Goal: Complete application form: Complete application form

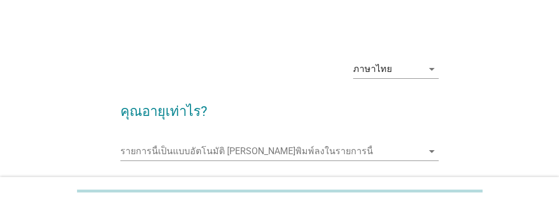
click at [139, 148] on input "รายการนี้เป็นแบบอัตโนมัติ คุณสามารถพิมพ์ลงในรายการนี้" at bounding box center [271, 151] width 302 height 18
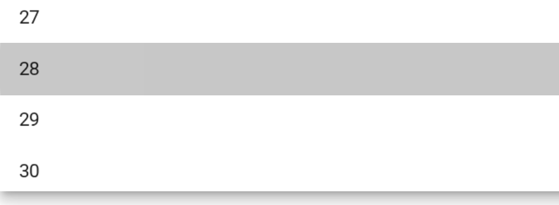
scroll to position [160, 0]
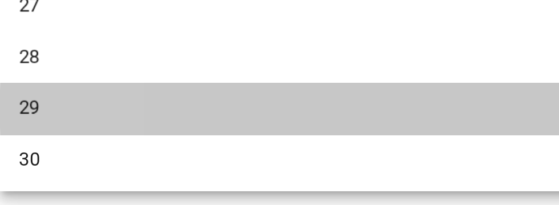
click at [138, 157] on div "29" at bounding box center [266, 158] width 274 height 14
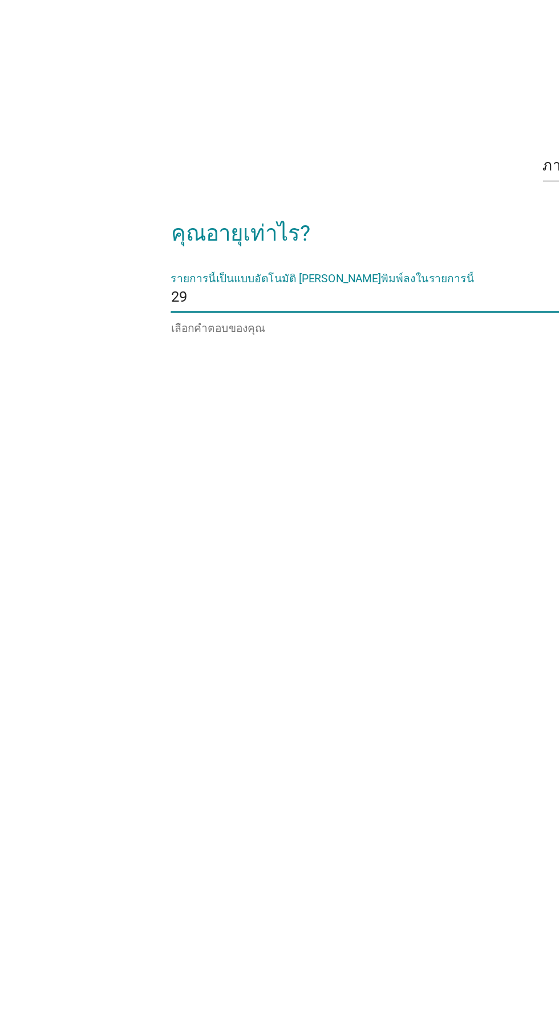
scroll to position [5, 0]
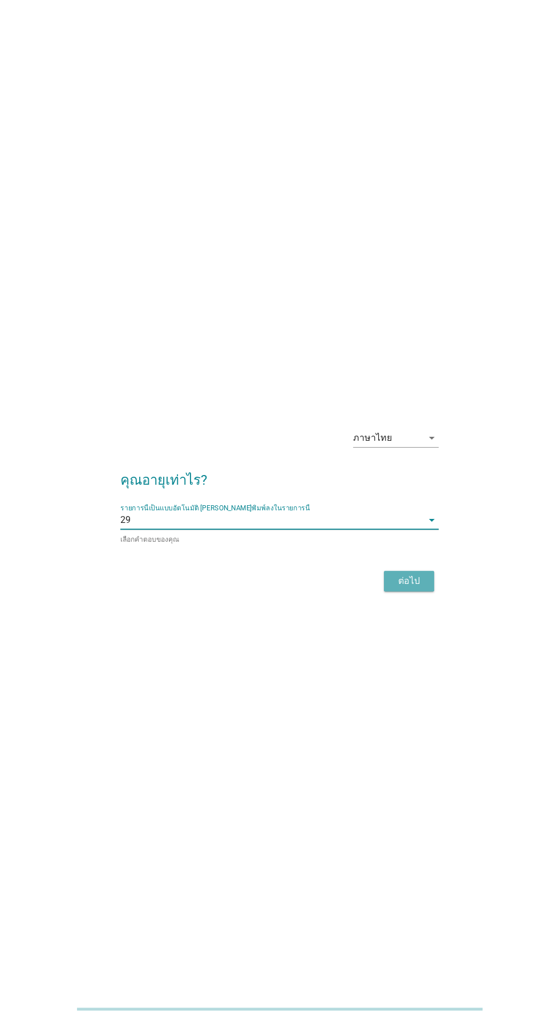
click at [404, 204] on div "ต่อไป" at bounding box center [409, 581] width 32 height 14
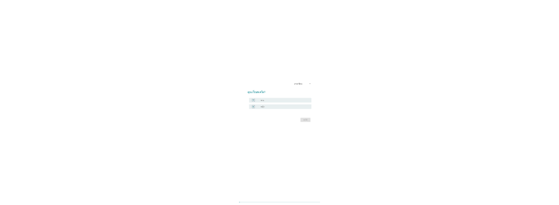
scroll to position [0, 0]
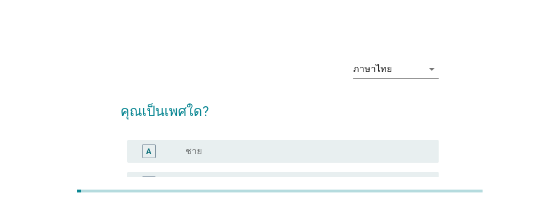
click at [151, 151] on div "A" at bounding box center [148, 151] width 5 height 12
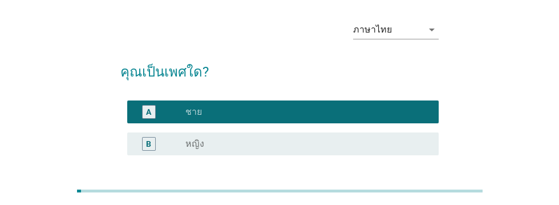
scroll to position [87, 0]
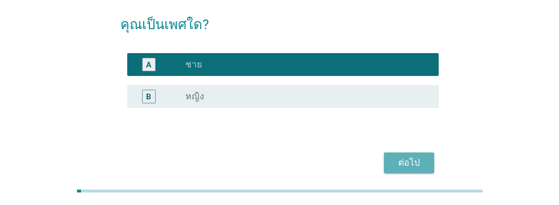
click at [402, 163] on div "ต่อไป" at bounding box center [409, 163] width 32 height 14
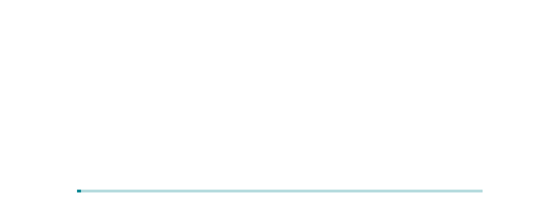
scroll to position [0, 0]
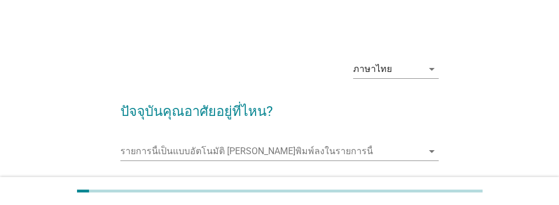
click at [137, 149] on input "รายการนี้เป็นแบบอัตโนมัติ คุณสามารถพิมพ์ลงในรายการนี้" at bounding box center [271, 151] width 302 height 18
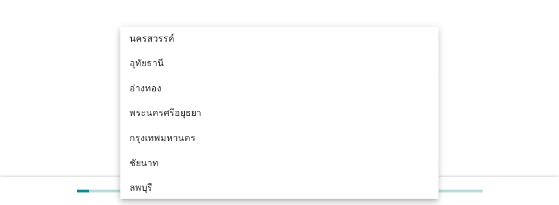
scroll to position [876, 0]
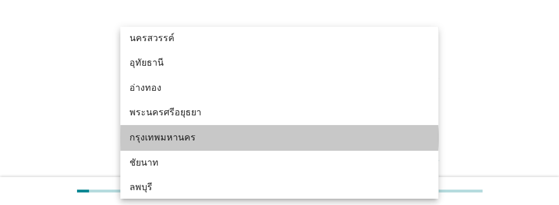
click at [151, 137] on div "กรุงเทพมหานคร" at bounding box center [266, 138] width 274 height 14
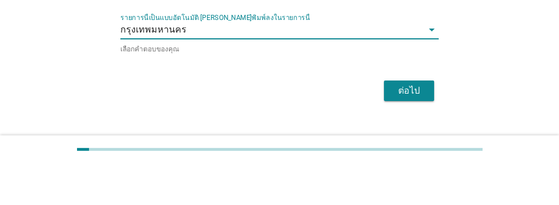
scroll to position [84, 0]
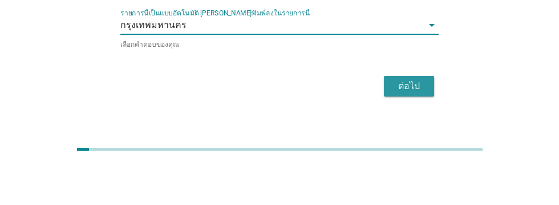
click at [408, 128] on div "ต่อไป" at bounding box center [409, 128] width 32 height 14
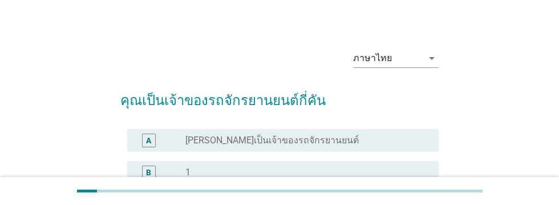
scroll to position [13, 0]
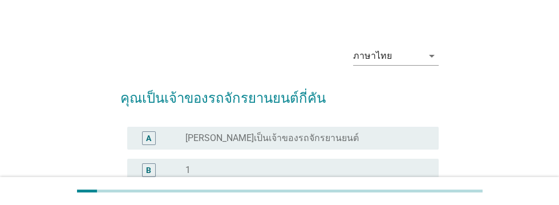
click at [147, 171] on div "B" at bounding box center [148, 170] width 5 height 12
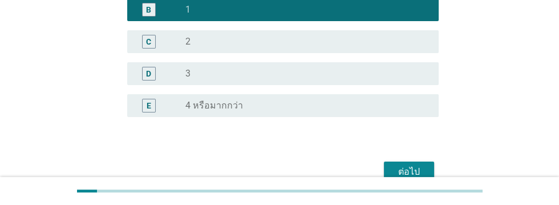
scroll to position [181, 0]
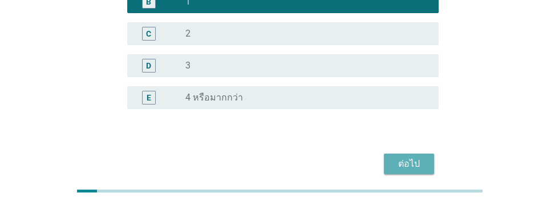
click at [408, 160] on div "ต่อไป" at bounding box center [409, 164] width 32 height 14
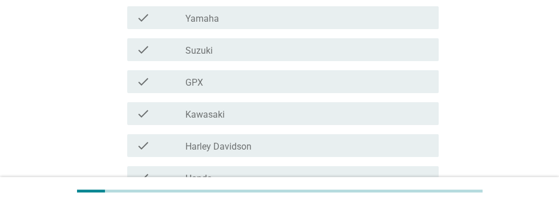
scroll to position [173, 0]
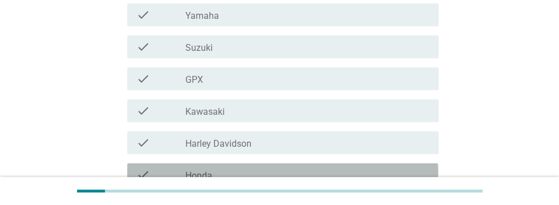
click at [205, 177] on label "Honda" at bounding box center [198, 175] width 27 height 11
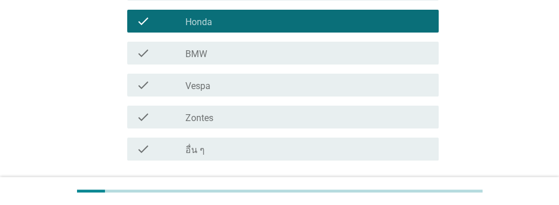
scroll to position [328, 0]
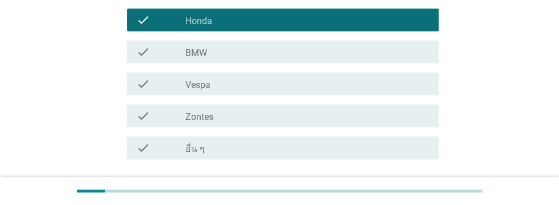
click at [412, 199] on div "ต่อไป" at bounding box center [409, 200] width 32 height 14
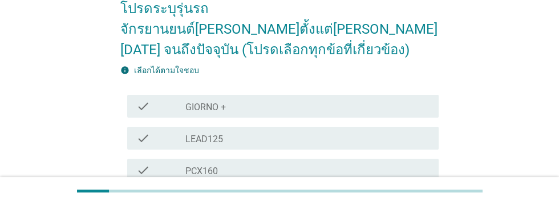
scroll to position [103, 0]
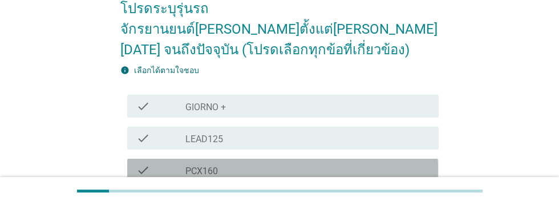
click at [212, 165] on label "PCX160" at bounding box center [201, 170] width 32 height 11
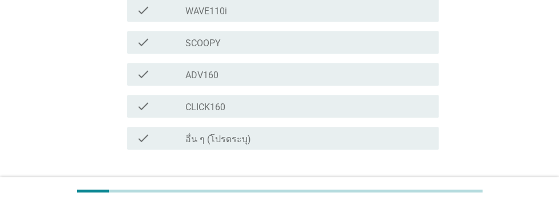
scroll to position [462, 0]
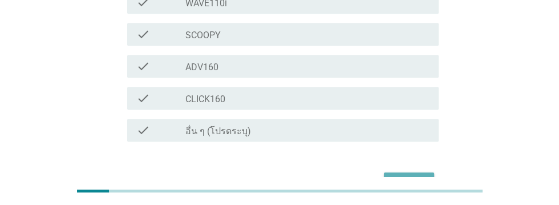
click at [401, 176] on div "ต่อไป" at bounding box center [409, 183] width 32 height 14
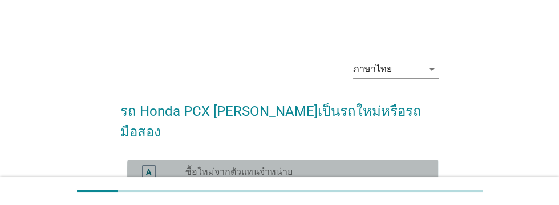
click at [150, 165] on div "A" at bounding box center [148, 171] width 5 height 12
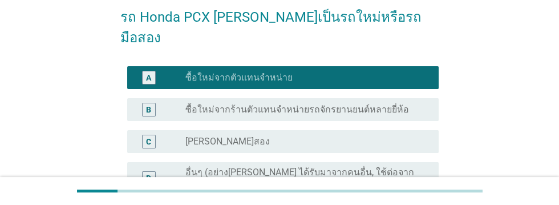
scroll to position [151, 0]
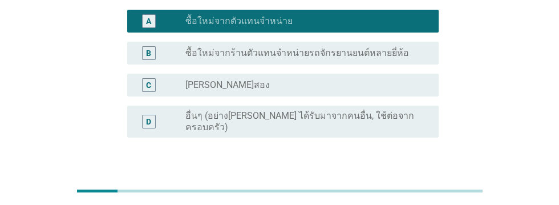
click at [412, 185] on div "ต่อไป" at bounding box center [409, 192] width 32 height 14
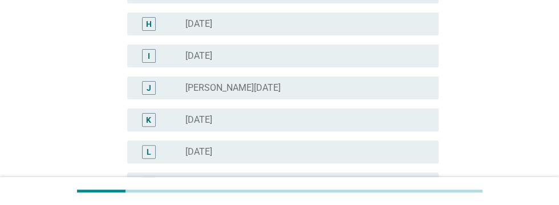
scroll to position [373, 0]
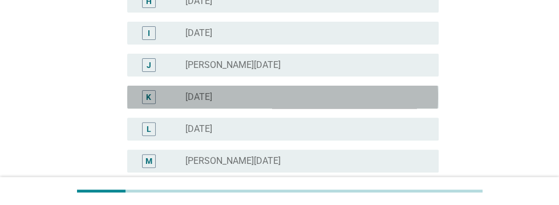
click at [212, 92] on label "[DATE]" at bounding box center [198, 96] width 27 height 11
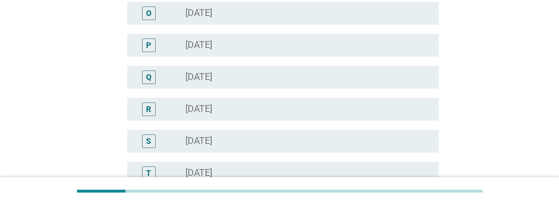
scroll to position [693, 0]
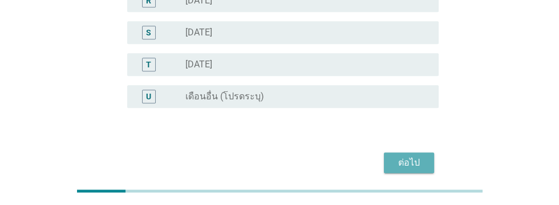
click at [414, 164] on div "ต่อไป" at bounding box center [409, 163] width 32 height 14
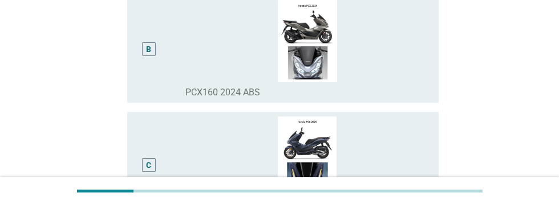
scroll to position [262, 0]
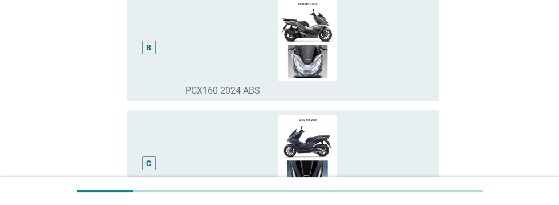
click at [152, 54] on div "B" at bounding box center [149, 47] width 14 height 14
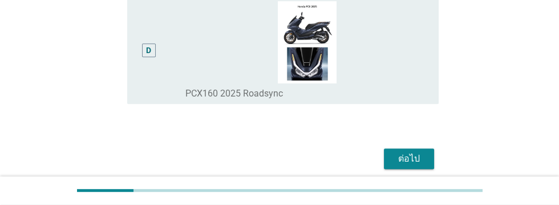
scroll to position [566, 0]
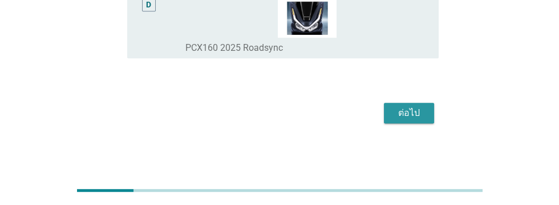
click at [411, 120] on div "ต่อไป" at bounding box center [409, 113] width 32 height 14
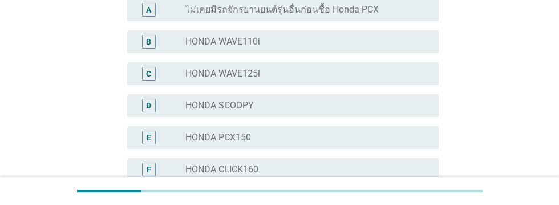
scroll to position [175, 0]
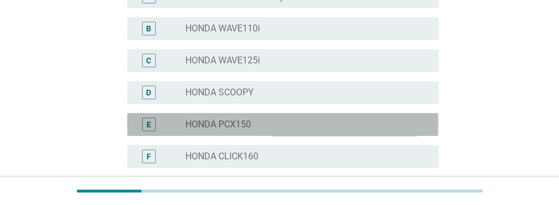
click at [260, 128] on div "radio_button_unchecked HONDA PCX150" at bounding box center [302, 124] width 235 height 11
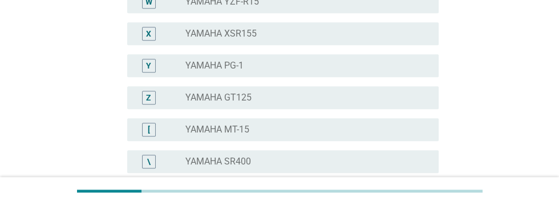
scroll to position [1034, 0]
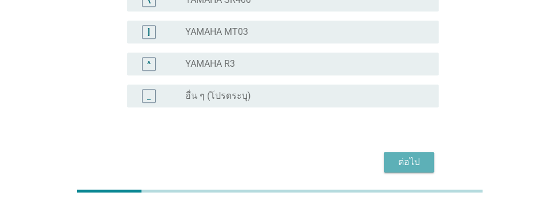
click at [416, 162] on div "ต่อไป" at bounding box center [409, 162] width 32 height 14
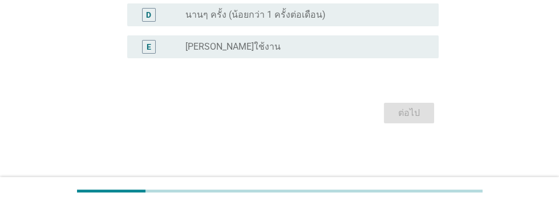
scroll to position [0, 0]
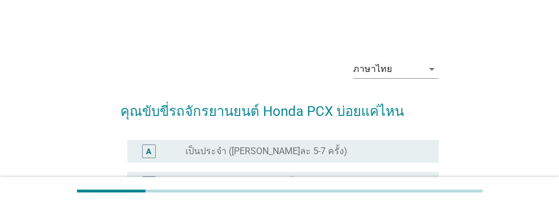
click at [152, 153] on div "A" at bounding box center [149, 151] width 14 height 14
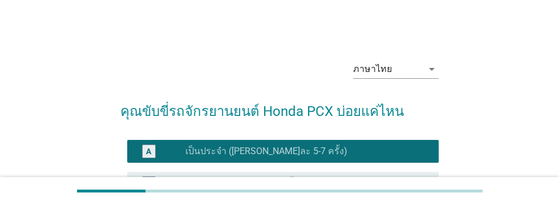
scroll to position [182, 0]
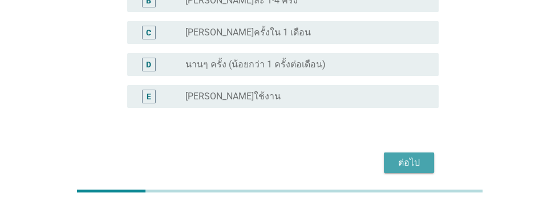
click at [409, 164] on div "ต่อไป" at bounding box center [409, 163] width 32 height 14
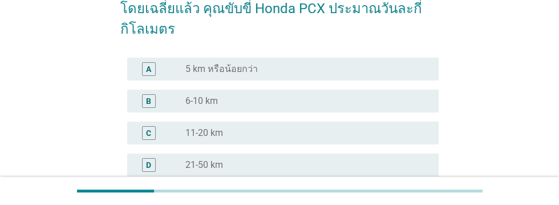
scroll to position [100, 0]
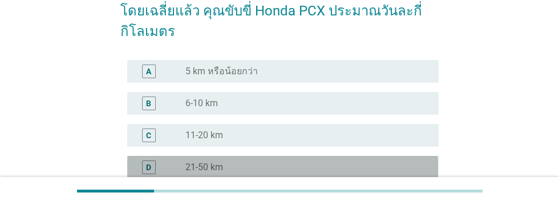
click at [147, 174] on div "D radio_button_unchecked 21-50 km" at bounding box center [282, 167] width 311 height 23
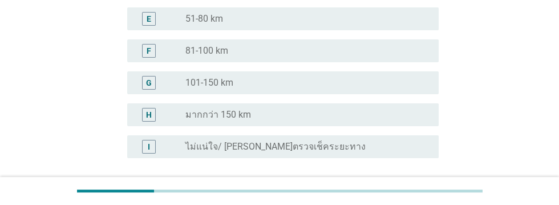
scroll to position [331, 0]
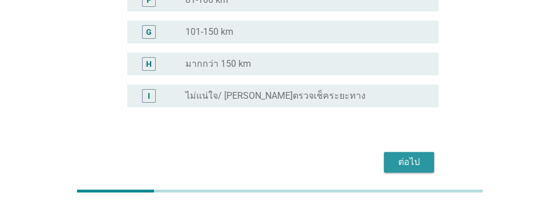
click at [414, 161] on div "ต่อไป" at bounding box center [409, 162] width 32 height 14
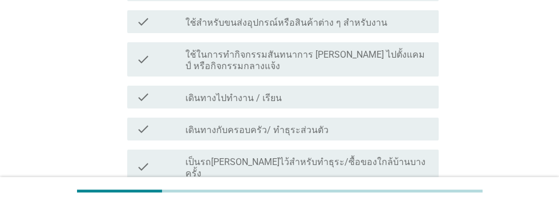
scroll to position [235, 0]
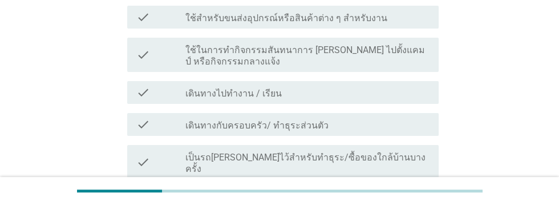
click at [345, 84] on div "check check_box_outline_blank เดินทางไปทำงาน / เรียน" at bounding box center [282, 92] width 311 height 23
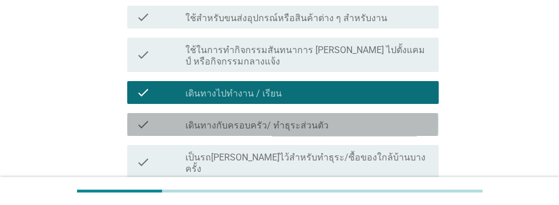
click at [363, 127] on div "check_box_outline_blank เดินทางกับครอบครัว/ ทำธุระส่วนตัว" at bounding box center [307, 124] width 244 height 14
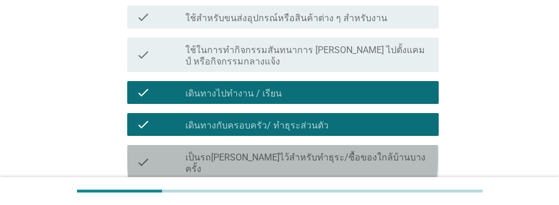
click at [400, 152] on div "check_box_outline_blank เป็นรถ[PERSON_NAME]ไว้สำหรับทำธุระ/ซื้อของใกล้บ้านบางคร…" at bounding box center [307, 161] width 244 height 25
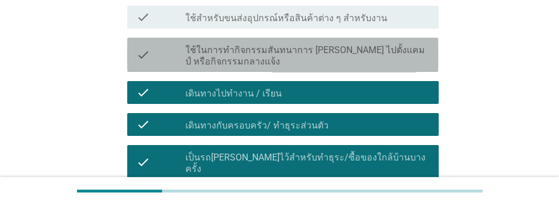
click at [401, 55] on label "ใช้ในการทำกิจกรรมสันทนาการ [PERSON_NAME] ไปตั้งแคมป์ หรือกิจกรรมกลางแจ้ง" at bounding box center [307, 55] width 244 height 23
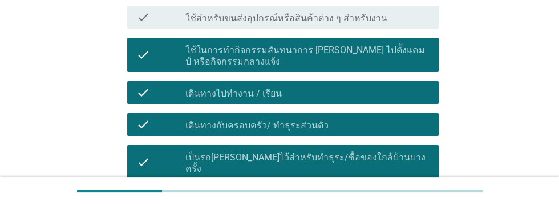
scroll to position [313, 0]
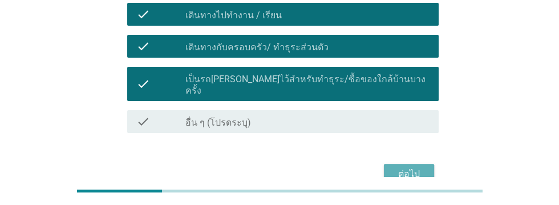
click at [404, 167] on div "ต่อไป" at bounding box center [409, 174] width 32 height 14
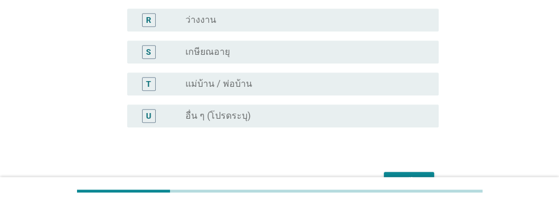
scroll to position [693, 0]
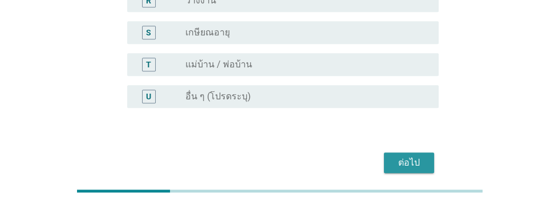
click at [413, 160] on div "ต่อไป" at bounding box center [409, 163] width 32 height 14
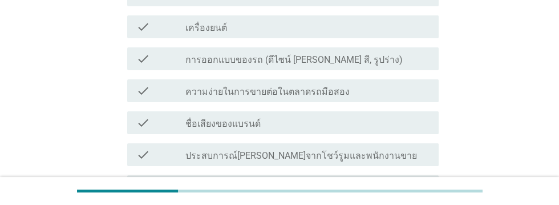
scroll to position [185, 0]
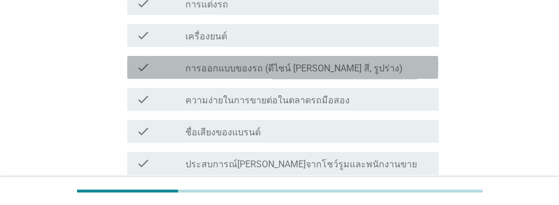
click at [276, 68] on label "การออกแบบของรถ (ดีไซน์ [PERSON_NAME] สี, รูปร่าง)" at bounding box center [293, 68] width 217 height 11
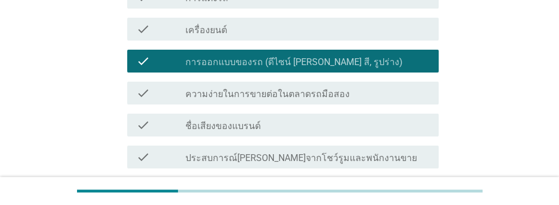
scroll to position [198, 0]
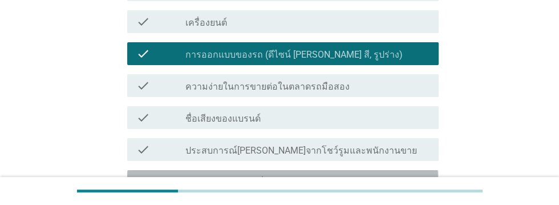
click at [335, 185] on div "check_box_outline_blank ความคุ้มค่ากับเงินที่จ่ายไป" at bounding box center [307, 181] width 244 height 14
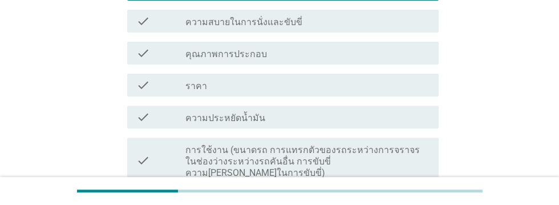
scroll to position [398, 0]
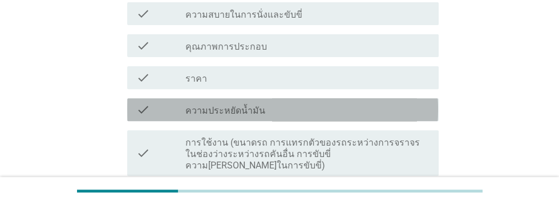
click at [286, 111] on div "check_box_outline_blank ความประหยัดน้ำมัน" at bounding box center [307, 110] width 244 height 14
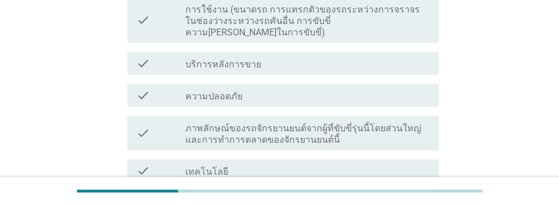
scroll to position [661, 0]
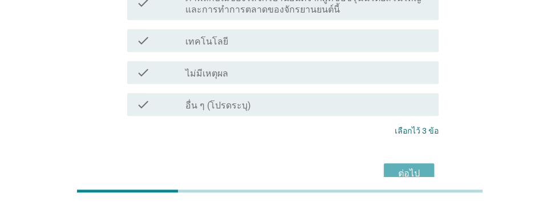
click at [413, 166] on div "ต่อไป" at bounding box center [409, 173] width 32 height 14
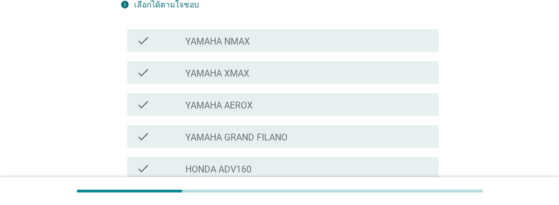
scroll to position [175, 0]
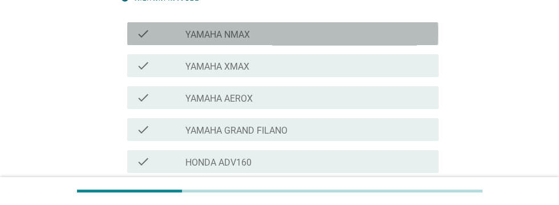
click at [277, 32] on div "check_box_outline_blank YAMAHA NMAX" at bounding box center [307, 34] width 244 height 14
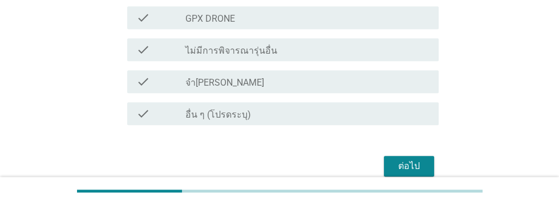
scroll to position [578, 0]
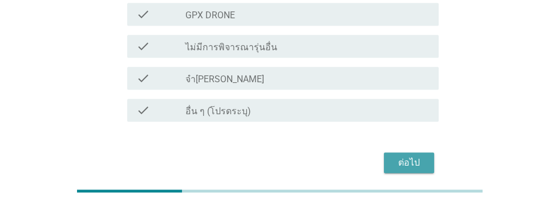
click at [407, 160] on div "ต่อไป" at bounding box center [409, 163] width 32 height 14
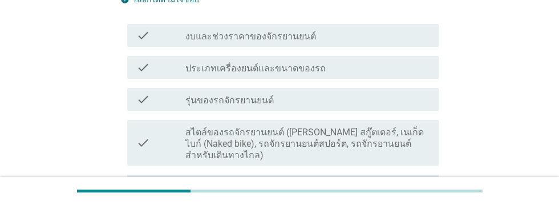
scroll to position [203, 0]
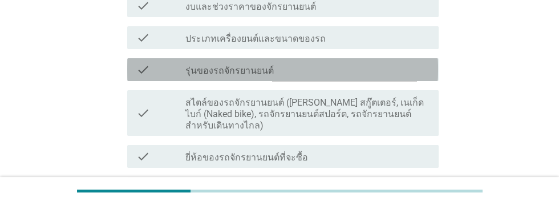
click at [313, 70] on div "check_box_outline_blank รุ่นของรถจักรยานยนต์" at bounding box center [307, 70] width 244 height 14
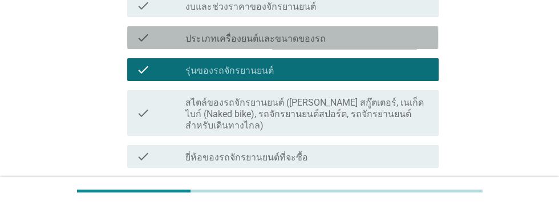
click at [360, 35] on div "check_box_outline_blank ประเภทเครื่องยนต์และขนาดของรถ" at bounding box center [307, 38] width 244 height 14
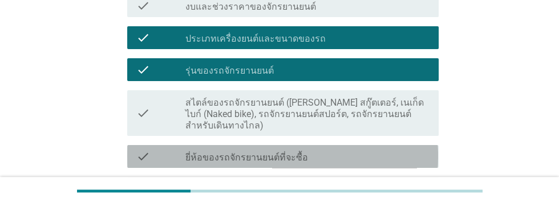
click at [349, 155] on div "check_box_outline_blank ยี่ห้อของรถจักรยานยนต์ที่จะซื้อ" at bounding box center [307, 156] width 244 height 14
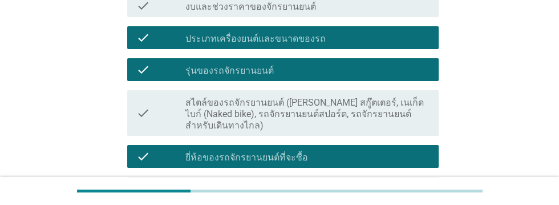
click at [354, 186] on div "check_box_outline_blank แหล่งข้อมูลเกี่ยวกับรถจักรยานยนต์" at bounding box center [307, 188] width 244 height 14
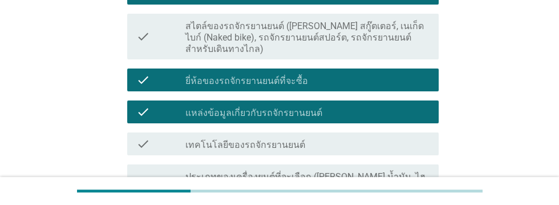
scroll to position [284, 0]
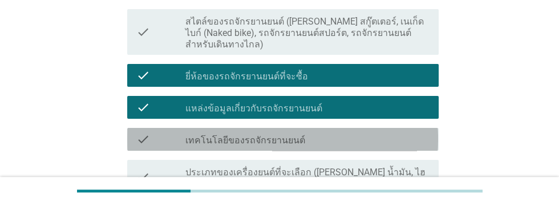
click at [356, 133] on div "check_box_outline_blank เทคโนโลยีของรถจักรยานยนต์" at bounding box center [307, 139] width 244 height 14
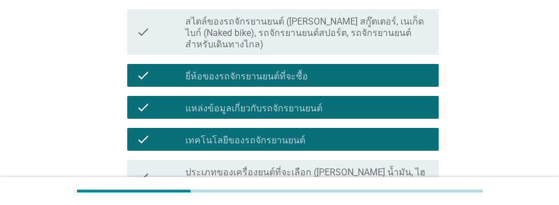
click at [388, 170] on label "ประเภทของเครื่องยนต์ที่จะเลือก ([PERSON_NAME] น้ำมัน, ไฮบริด, BEV)" at bounding box center [307, 177] width 244 height 23
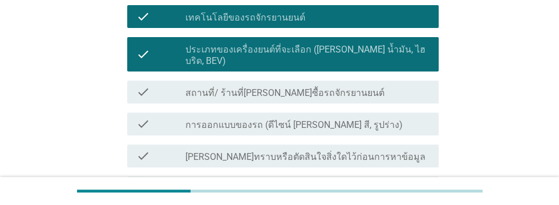
scroll to position [406, 0]
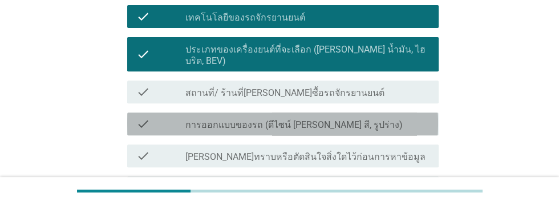
click at [365, 117] on div "check_box_outline_blank การออกแบบของรถ (ดีไซน์ [PERSON_NAME] สี, รูปร่าง)" at bounding box center [307, 124] width 244 height 14
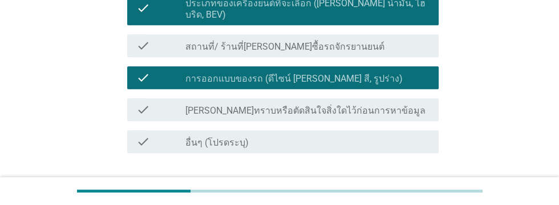
scroll to position [473, 0]
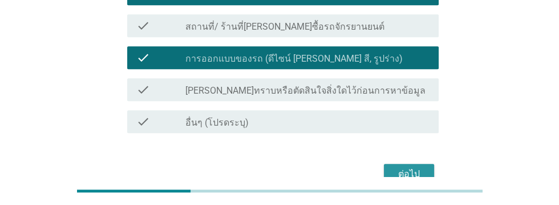
click at [413, 167] on div "ต่อไป" at bounding box center [409, 174] width 32 height 14
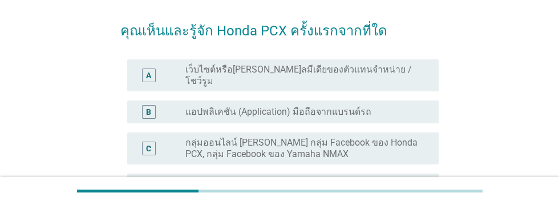
scroll to position [82, 0]
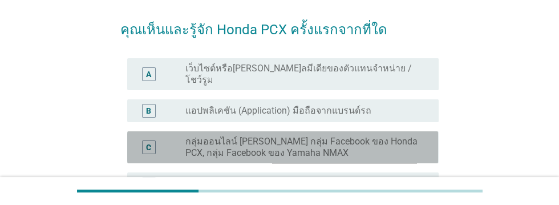
click at [387, 136] on label "กลุ่มออนไลน์ [PERSON_NAME] กลุ่ม Facebook ของ Honda PCX, กลุ่ม Facebook ของ Yam…" at bounding box center [302, 147] width 235 height 23
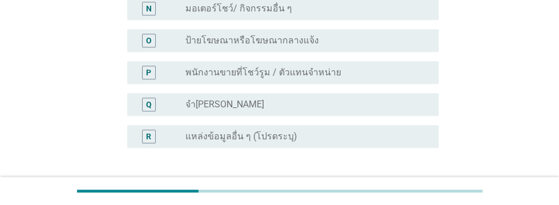
scroll to position [607, 0]
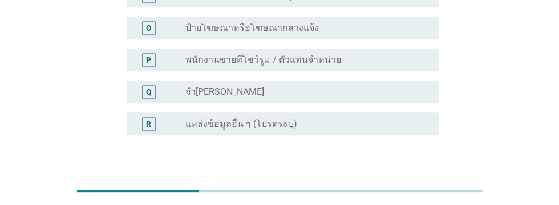
click at [410, 183] on div "ต่อไป" at bounding box center [409, 190] width 32 height 14
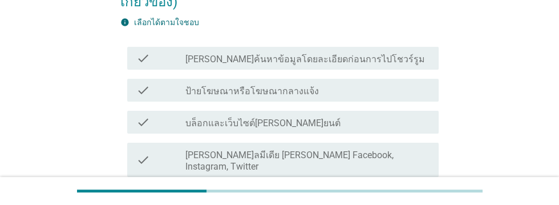
scroll to position [156, 0]
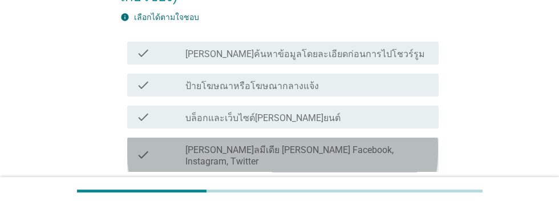
click at [398, 147] on div "check_box_outline_blank [PERSON_NAME]ลมีเดีย [PERSON_NAME] Facebook, Instagram,…" at bounding box center [307, 154] width 244 height 25
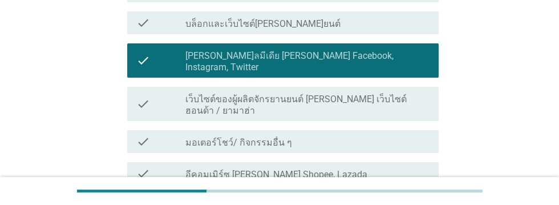
scroll to position [250, 0]
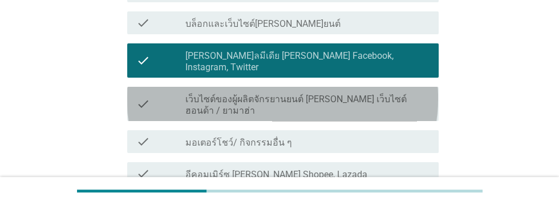
click at [394, 93] on label "เว็บไซต์ของผู้ผลิตจักรยานยนต์ [PERSON_NAME] เว็บไซต์ฮอนด้า / ยามาฮ่า" at bounding box center [307, 104] width 244 height 23
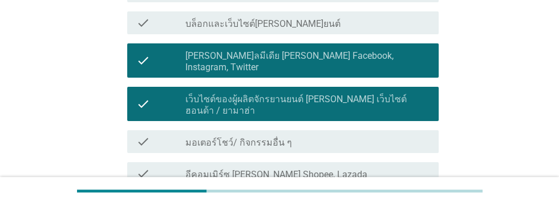
click at [339, 198] on div "check_box_outline_blank โฆษณาทางโทรทัศน์" at bounding box center [307, 205] width 244 height 14
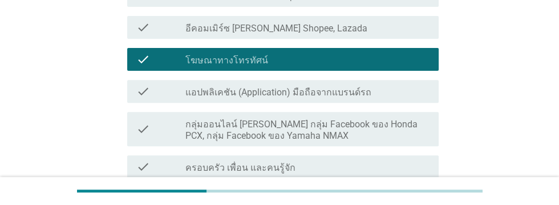
scroll to position [398, 0]
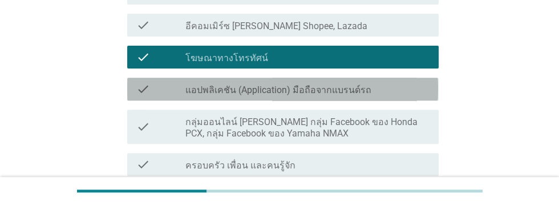
click at [397, 82] on div "check_box_outline_blank แอปพลิเคชัน (Application) มือถือจากแบรนด์รถ" at bounding box center [307, 89] width 244 height 14
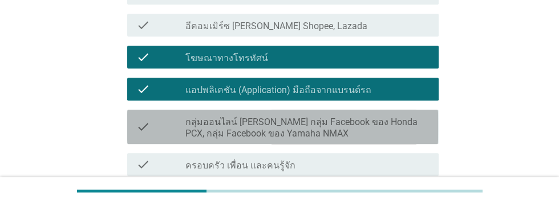
click at [336, 116] on label "กลุ่มออนไลน์ [PERSON_NAME] กลุ่ม Facebook ของ Honda PCX, กลุ่ม Facebook ของ Yam…" at bounding box center [307, 127] width 244 height 23
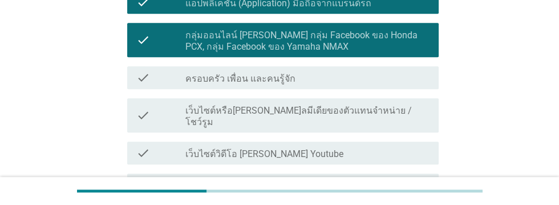
scroll to position [487, 0]
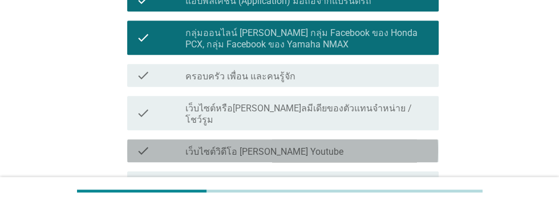
click at [314, 144] on div "check_box_outline_blank เว็บไซต์วิดีโอ [PERSON_NAME] Youtube" at bounding box center [307, 151] width 244 height 14
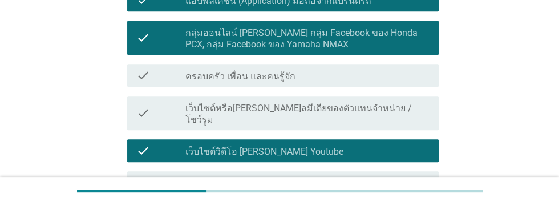
click at [323, 176] on div "check_box_outline_blank การบอกเล่าปากต่อปาก" at bounding box center [307, 183] width 244 height 14
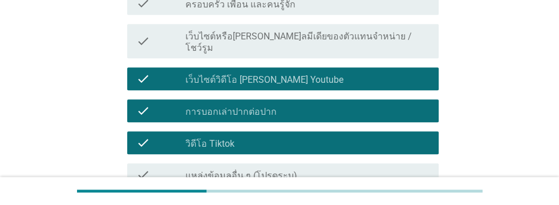
scroll to position [589, 0]
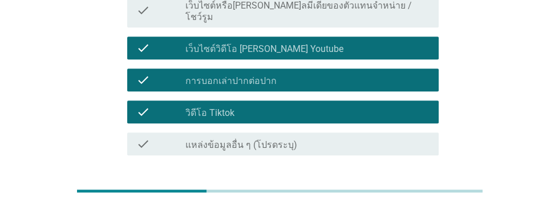
click at [412, 189] on div "ต่อไป" at bounding box center [409, 196] width 32 height 14
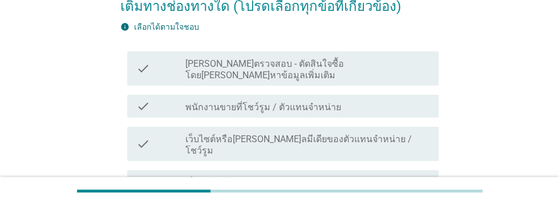
scroll to position [125, 0]
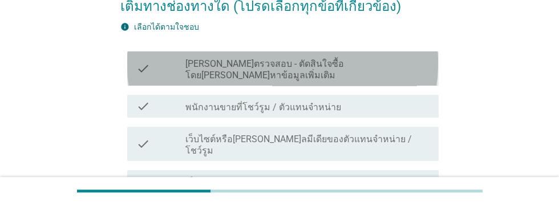
click at [376, 66] on label "[PERSON_NAME]ตรวจสอบ - ตัดสินใจซื้อโดย[PERSON_NAME]หาข้อมูลเพิ่มเติม" at bounding box center [307, 69] width 244 height 23
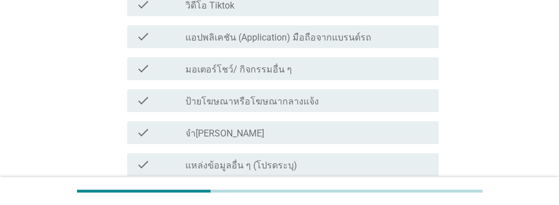
scroll to position [632, 0]
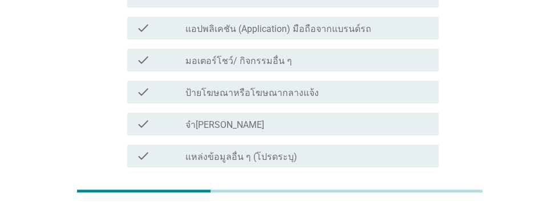
click at [409, 201] on div "ต่อไป" at bounding box center [409, 208] width 32 height 14
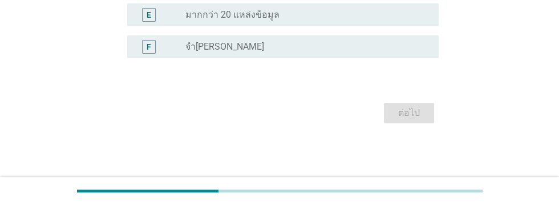
scroll to position [0, 0]
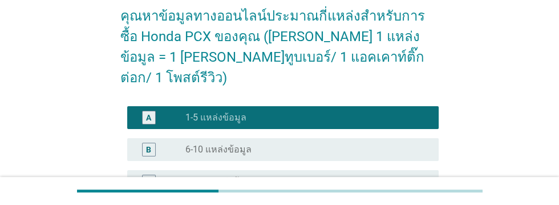
scroll to position [255, 0]
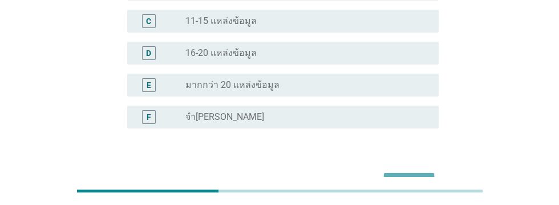
click at [414, 176] on div "ต่อไป" at bounding box center [409, 183] width 32 height 14
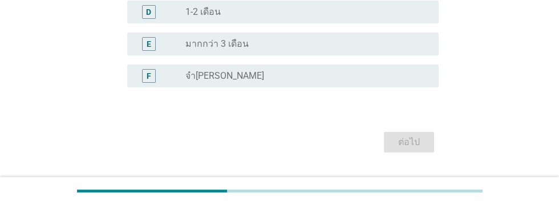
scroll to position [0, 0]
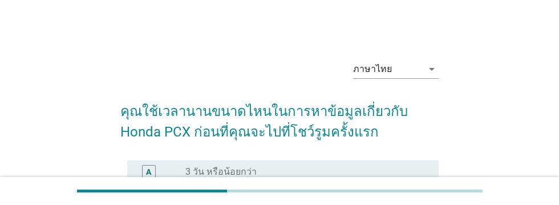
click at [269, 204] on div "radio_button_unchecked 4 - 7 วัน" at bounding box center [302, 203] width 235 height 11
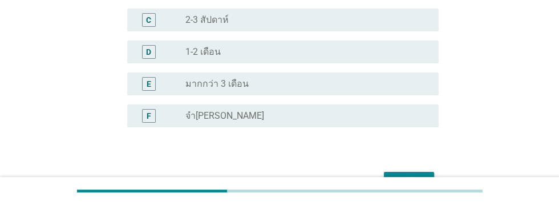
scroll to position [235, 0]
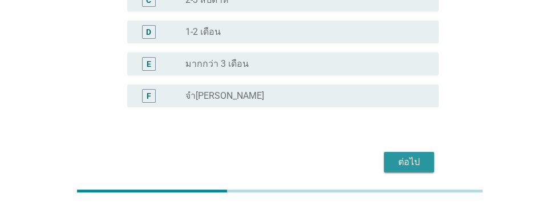
click at [402, 163] on div "ต่อไป" at bounding box center [409, 162] width 32 height 14
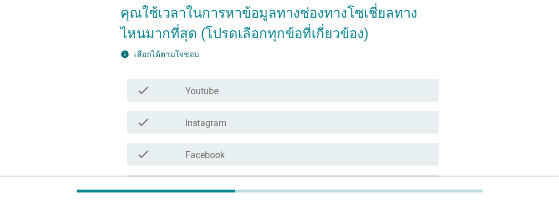
scroll to position [99, 0]
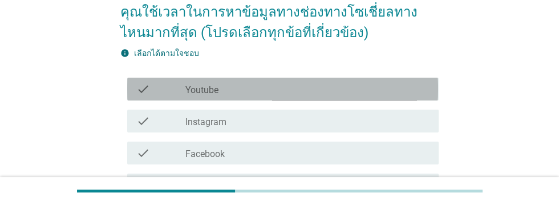
click at [265, 88] on div "check_box_outline_blank Youtube" at bounding box center [307, 89] width 244 height 14
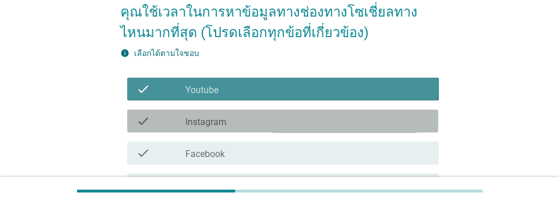
click at [267, 124] on div "check_box_outline_blank Instagram" at bounding box center [307, 121] width 244 height 14
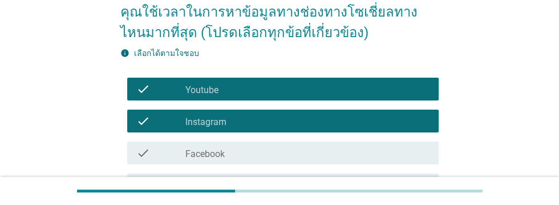
click at [266, 156] on div "check_box_outline_blank Facebook" at bounding box center [307, 153] width 244 height 14
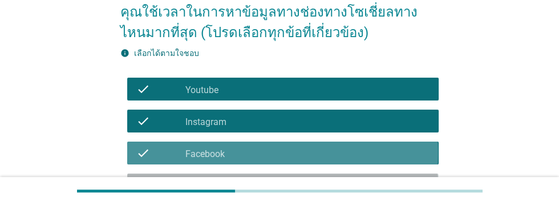
click at [265, 188] on div "check_box_outline_blank Tiktok" at bounding box center [307, 185] width 244 height 14
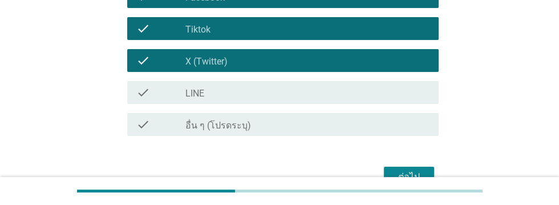
scroll to position [256, 0]
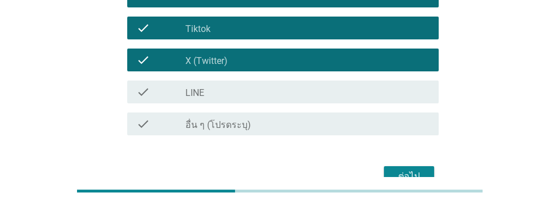
click at [342, 90] on div "check_box_outline_blank LINE" at bounding box center [307, 92] width 244 height 14
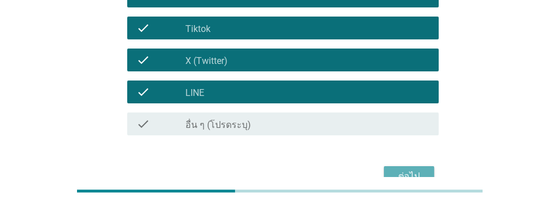
click at [406, 177] on div "ต่อไป" at bounding box center [409, 176] width 32 height 14
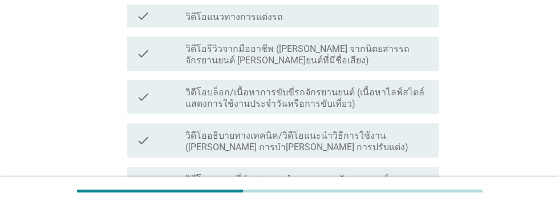
scroll to position [261, 0]
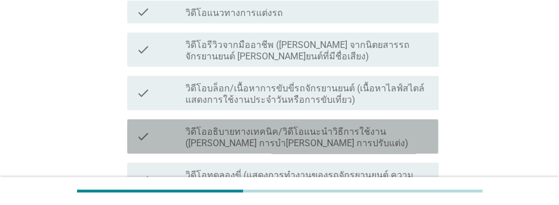
click at [347, 132] on label "วิดีโออธิบายทางเทคนิค/วิดีโอแนะนําวิธีการใช้งาน ([PERSON_NAME] การบํา[PERSON_NA…" at bounding box center [307, 137] width 244 height 23
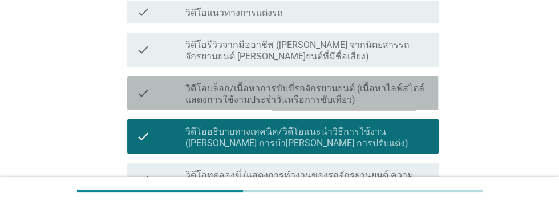
click at [330, 92] on label "วิดีโอบล็อก/เนื้อหาการขับขี่รถจักรยานยนต์ (เนื้อหาไลฟ์สไตล์ แสดงการใช้งานประจํา…" at bounding box center [307, 94] width 244 height 23
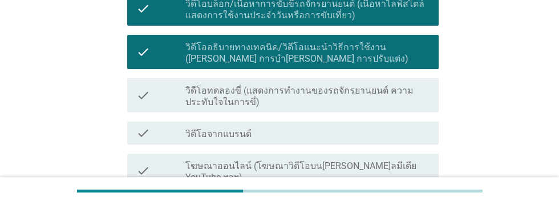
scroll to position [349, 0]
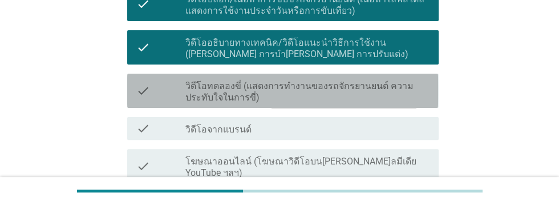
click at [359, 86] on label "วิดีโอทดลองขี่ (แสดงการทํางานของรถจักรยานยนต์ ความประทับใจในการขี่)" at bounding box center [307, 91] width 244 height 23
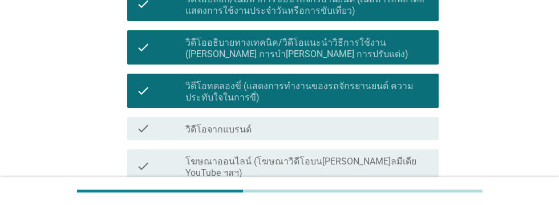
click at [383, 160] on label "โฆษณาออนไลน์ (โฆษณาวิดีโอบน[PERSON_NAME]ลมีเดีย YouTube ฯลฯ)" at bounding box center [307, 167] width 244 height 23
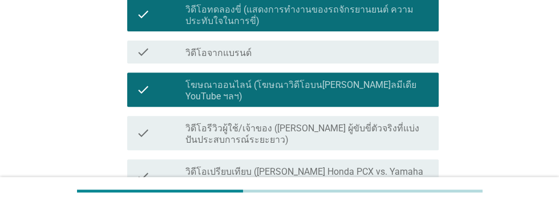
scroll to position [433, 0]
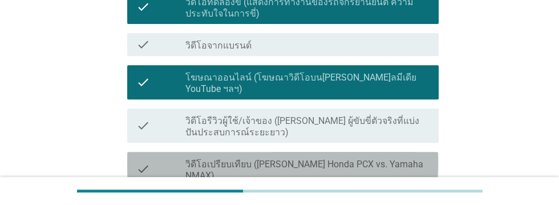
click at [395, 158] on label "วิดีโอเปรียบเทียบ ([PERSON_NAME] Honda PCX vs. Yamaha NMAX)" at bounding box center [307, 169] width 244 height 23
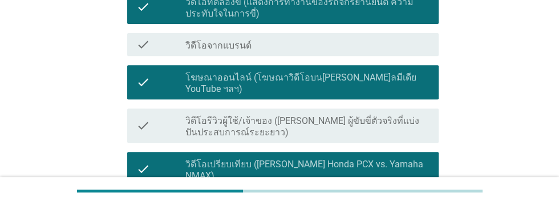
click at [384, 115] on label "วิดีโอรีวิวผู้ใช้/เจ้าของ ([PERSON_NAME] ผู้ขับขี่ตัวจริงที่แบ่งปันประสบการณ์ระ…" at bounding box center [307, 126] width 244 height 23
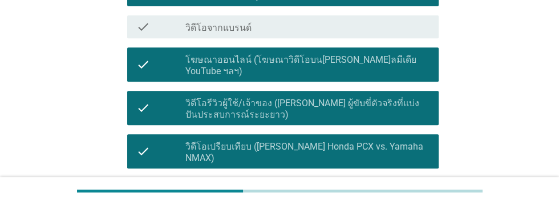
scroll to position [507, 0]
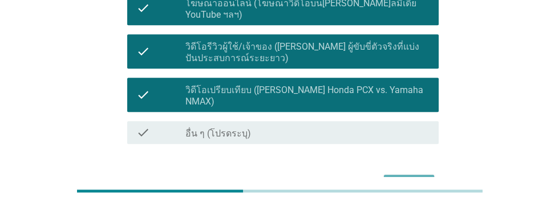
click at [413, 178] on div "ต่อไป" at bounding box center [409, 185] width 32 height 14
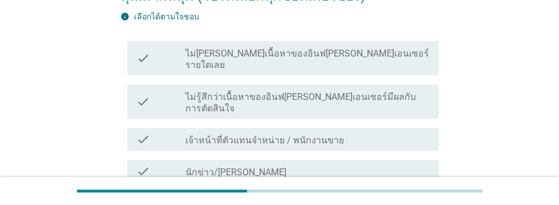
scroll to position [157, 0]
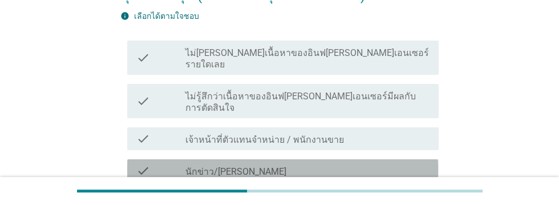
click at [377, 164] on div "check_box_outline_blank นักข่าว/นักวิจารณ์มอเตอร์ไซค์มืออาชีพ" at bounding box center [307, 171] width 244 height 14
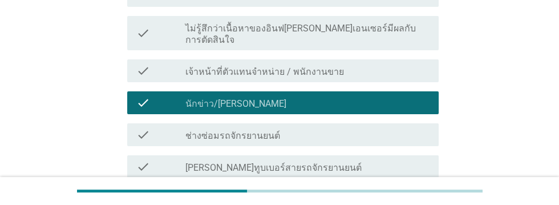
scroll to position [226, 0]
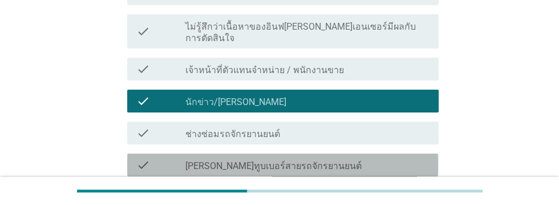
click at [346, 158] on div "check_box_outline_blank [PERSON_NAME]ทูบเบอร์สายรถจักรยานยนต์" at bounding box center [307, 165] width 244 height 14
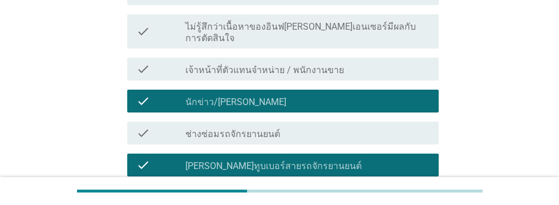
click at [325, 190] on div "check_box_outline_blank นักแต่งรถ" at bounding box center [307, 197] width 244 height 14
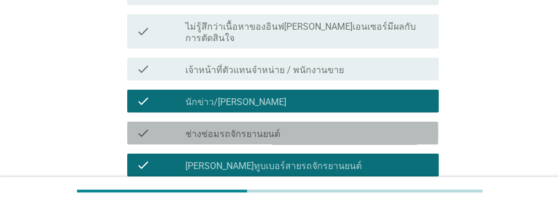
click at [351, 126] on div "check_box_outline_blank ช่างซ่อมรถจักรยานยนต์" at bounding box center [307, 133] width 244 height 14
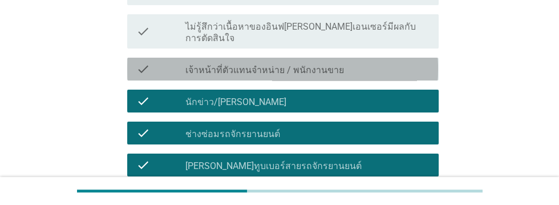
click at [381, 58] on div "check check_box_outline_blank เจ้าหน้าที่ตัวแทนจําหน่าย / พนักงานขาย" at bounding box center [282, 69] width 311 height 23
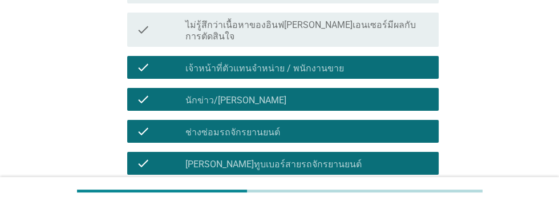
scroll to position [322, 0]
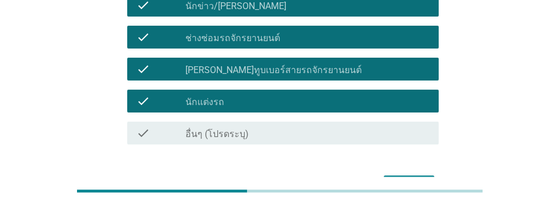
click at [407, 178] on div "ต่อไป" at bounding box center [409, 185] width 32 height 14
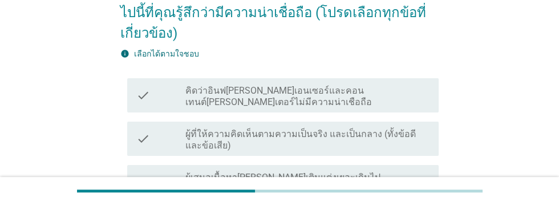
scroll to position [151, 0]
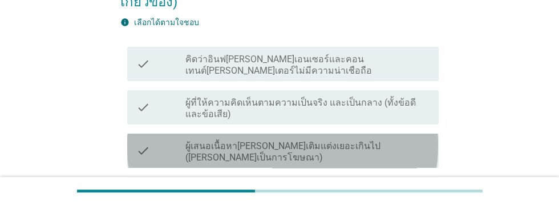
click at [388, 140] on label "ผู้เสนอเนื้อหา[PERSON_NAME]เติมแต่งเยอะเกินไป ([PERSON_NAME]เป็นการโฆษณา)" at bounding box center [307, 151] width 244 height 23
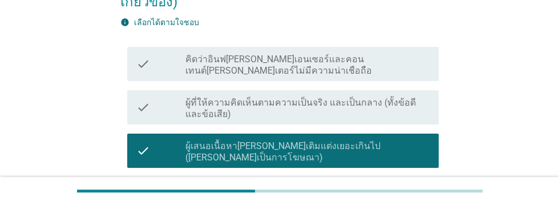
click at [377, 181] on div "check_box_outline_blank ผู้มีความรู้ด้านเทคนิคอย่างลึกซึ้ง" at bounding box center [307, 188] width 244 height 14
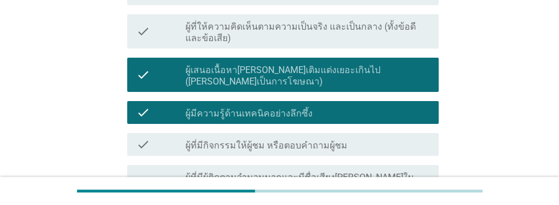
scroll to position [227, 0]
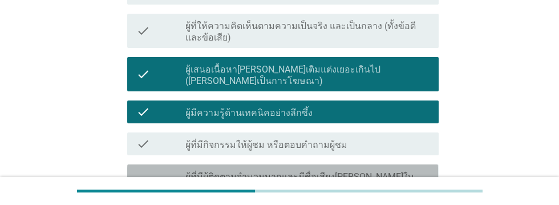
click at [365, 171] on label "ผู้ที่มีผู้ติดตามจํานวนมากและมีชื่อเสียง[PERSON_NAME]ในกลุ่มผู้ใช้จักรยานยนต์" at bounding box center [307, 182] width 244 height 23
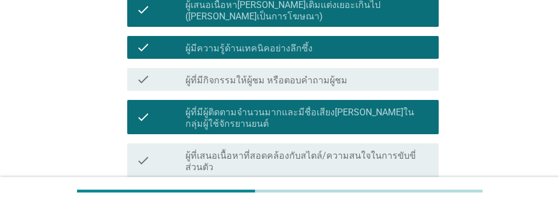
scroll to position [291, 0]
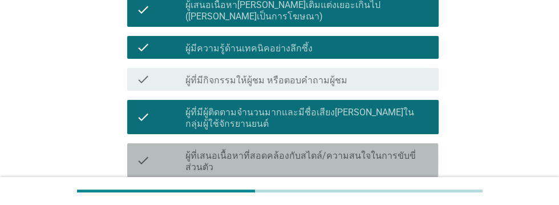
click at [391, 150] on label "ผู้ที่เสนอเนื้อหาที่สอดคล้องกับสไตล์/ความสนใจในการขับขี่ส่วนตัว" at bounding box center [307, 161] width 244 height 23
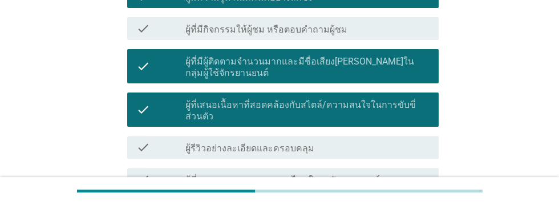
scroll to position [343, 0]
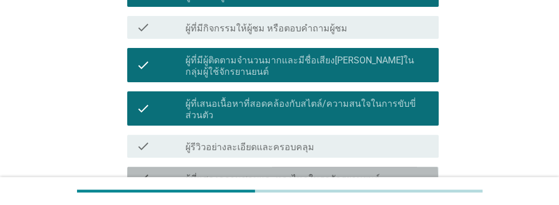
click at [386, 171] on div "check_box_outline_blank ผู้ที่แสดงความชอบและหลงไหลในรถจักรยานยนต์" at bounding box center [307, 178] width 244 height 14
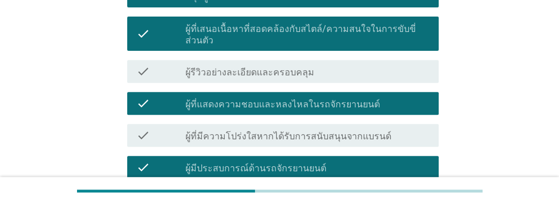
scroll to position [463, 0]
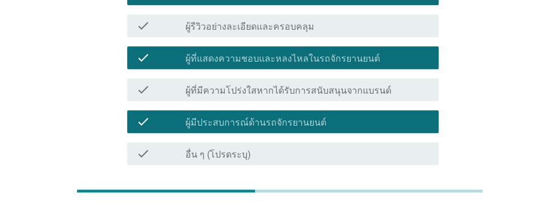
click at [412, 199] on div "ต่อไป" at bounding box center [409, 206] width 32 height 14
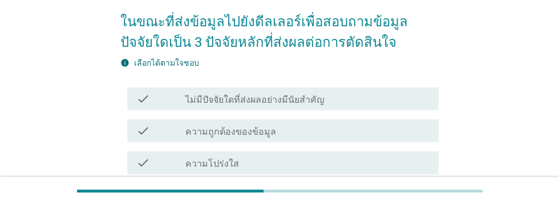
scroll to position [90, 0]
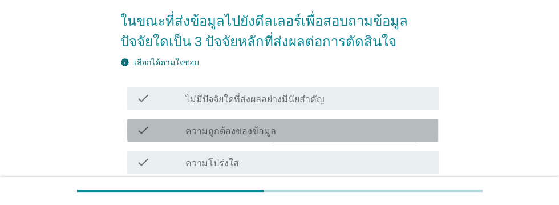
click at [342, 135] on div "check_box_outline_blank ความถูกต้องของข้อมูล" at bounding box center [307, 130] width 244 height 14
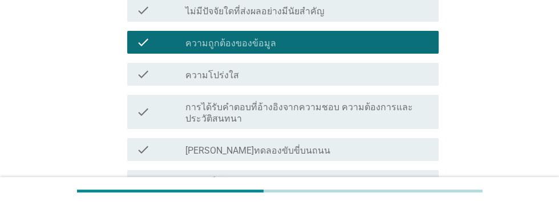
scroll to position [182, 0]
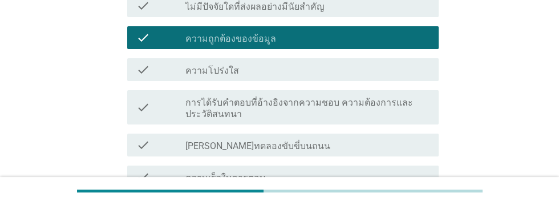
click at [357, 174] on div "check_box_outline_blank ความเร็วในการตอบ" at bounding box center [307, 177] width 244 height 14
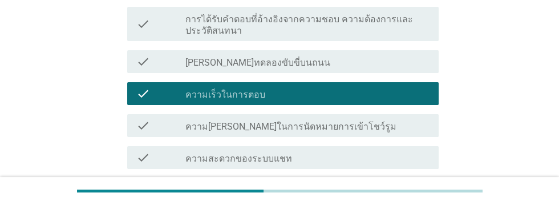
scroll to position [266, 0]
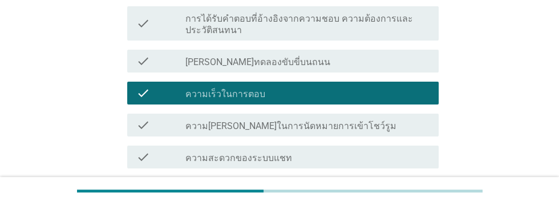
click at [322, 193] on div "check_box_outline_blank การช่วยเหลือ[PERSON_NAME]" at bounding box center [307, 189] width 244 height 14
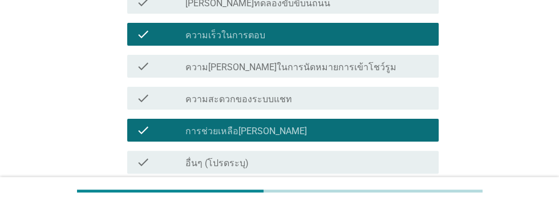
scroll to position [377, 0]
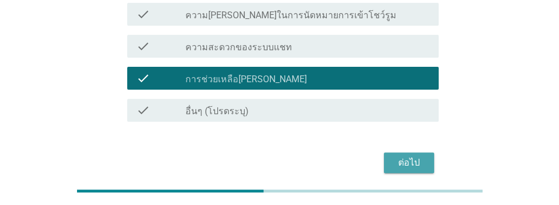
click at [407, 160] on div "ต่อไป" at bounding box center [409, 163] width 32 height 14
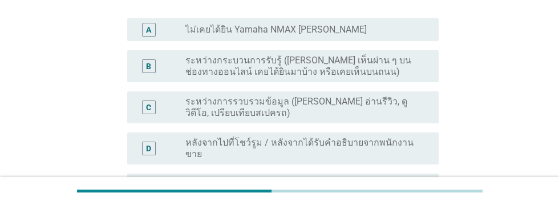
scroll to position [123, 0]
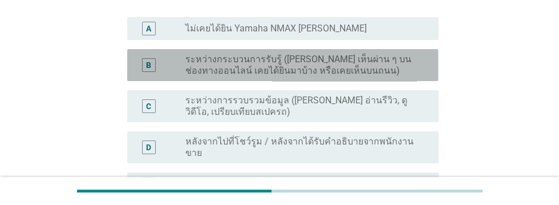
click at [333, 63] on label "ระหว่างกระบวนการรับรู้ ([PERSON_NAME] เห็นผ่าน ๆ บนช่องทางออนไลน์ เคยได้ยินมาบ้…" at bounding box center [302, 65] width 235 height 23
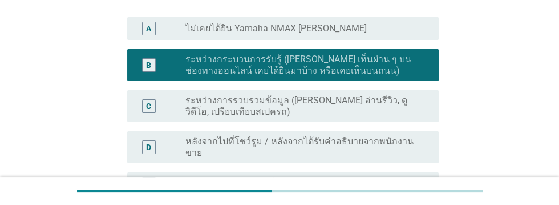
scroll to position [338, 0]
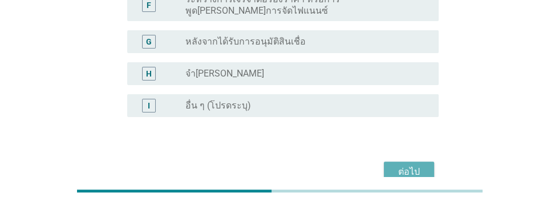
click at [404, 165] on div "ต่อไป" at bounding box center [409, 172] width 32 height 14
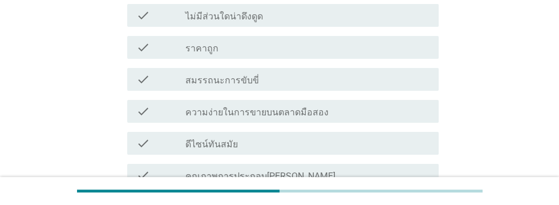
scroll to position [175, 0]
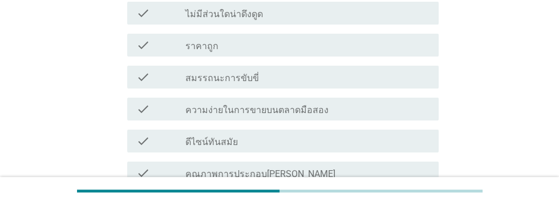
click at [371, 41] on div "check_box_outline_blank ราคาถูก" at bounding box center [307, 45] width 244 height 14
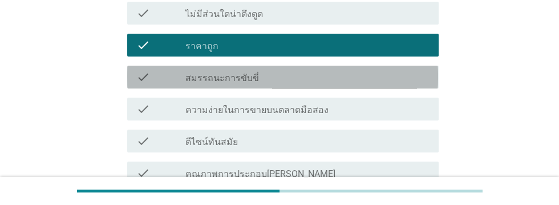
click at [343, 73] on div "check_box_outline_blank สมรรถนะการขับขี่" at bounding box center [307, 77] width 244 height 14
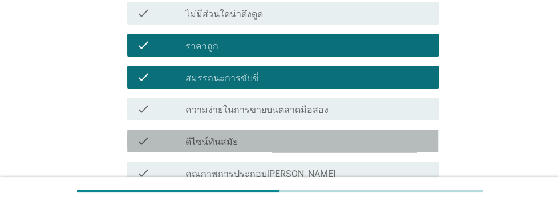
click at [330, 136] on div "check_box_outline_blank ดีไซน์ทันสมัย" at bounding box center [307, 141] width 244 height 14
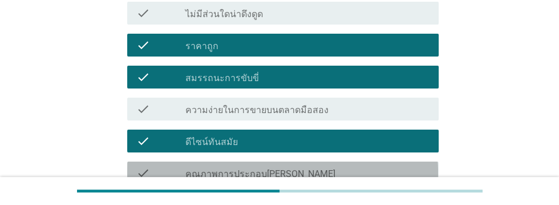
click at [345, 172] on div "check_box_outline_blank คุณภาพการประกอบ[PERSON_NAME]" at bounding box center [307, 173] width 244 height 14
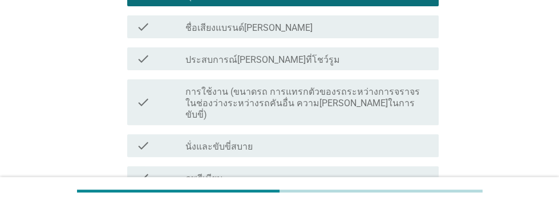
scroll to position [353, 0]
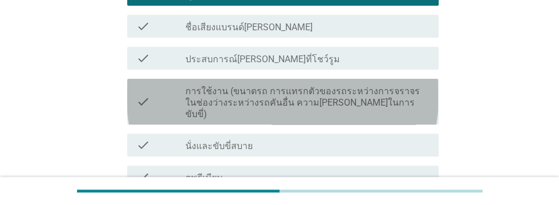
click at [296, 93] on label "การใช้งาน (ขนาดรถ การแทรกตัวของรถระหว่างการจราจรในช่องว่างระหว่างรถคันอื่น ความ…" at bounding box center [307, 103] width 244 height 34
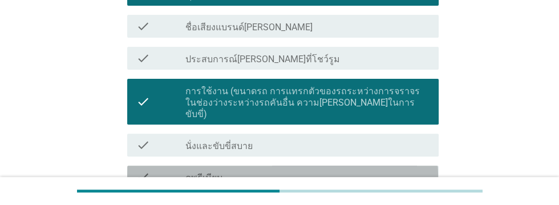
click at [271, 170] on div "check_box_outline_blank ดูพรีเมียม" at bounding box center [307, 177] width 244 height 14
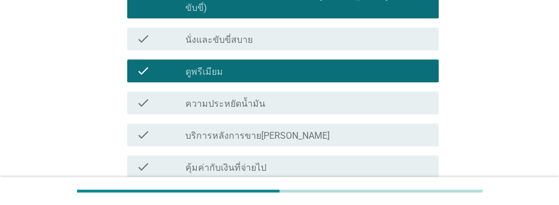
scroll to position [470, 0]
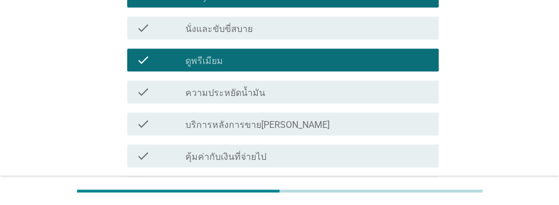
click at [310, 85] on div "check_box_outline_blank ความประหยัดน้ำมัน" at bounding box center [307, 92] width 244 height 14
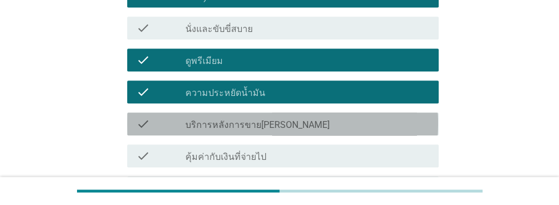
click at [319, 117] on div "check_box_outline_blank บริการหลังการขาย[PERSON_NAME]" at bounding box center [307, 124] width 244 height 14
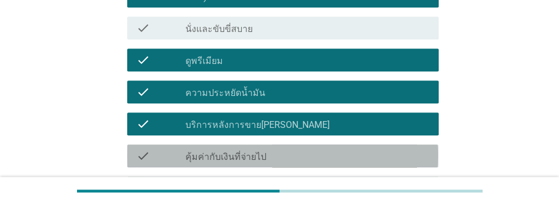
click at [310, 149] on div "check_box_outline_blank คุ้มค่ากับเงินที่จ่ายไป" at bounding box center [307, 156] width 244 height 14
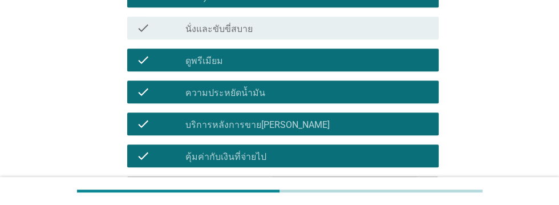
click at [331, 181] on div "check_box_outline_blank นวัตกรรม/เทคโนโลยีขั้นสูง" at bounding box center [307, 188] width 244 height 14
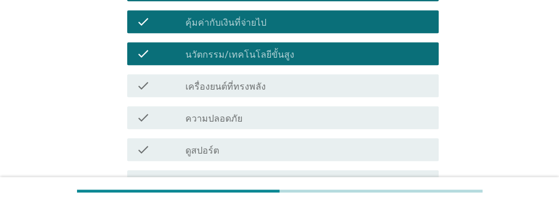
scroll to position [605, 0]
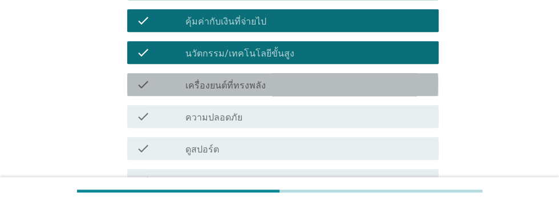
click at [308, 78] on div "check_box_outline_blank เครื่องยนต์ที่ทรงพลัง" at bounding box center [307, 85] width 244 height 14
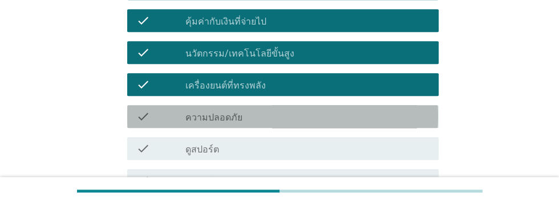
click at [298, 109] on div "check_box_outline_blank ความปลอดภัย" at bounding box center [307, 116] width 244 height 14
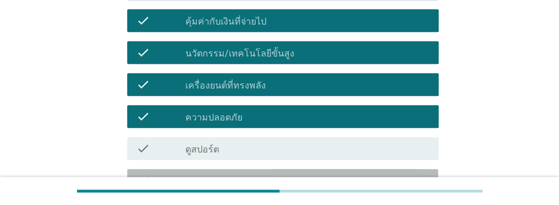
click at [284, 174] on div "check_box_outline_blank การแต่งรถ" at bounding box center [307, 180] width 244 height 14
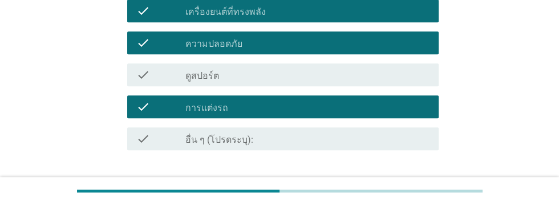
scroll to position [696, 0]
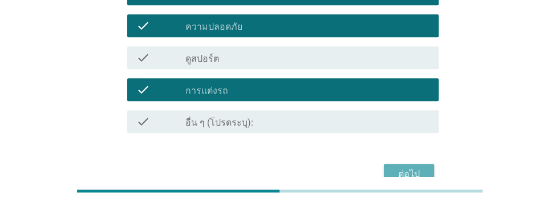
click at [407, 167] on div "ต่อไป" at bounding box center [409, 174] width 32 height 14
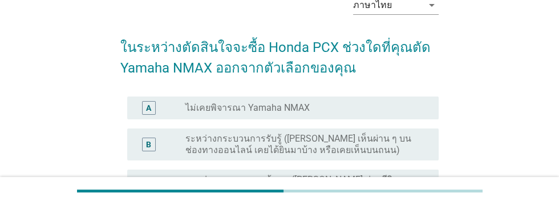
scroll to position [101, 0]
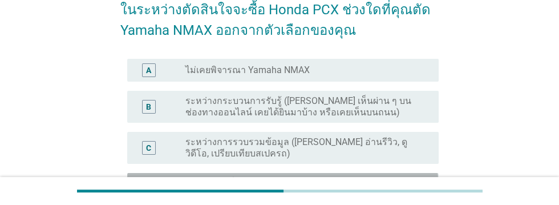
click at [375, 181] on label "หลังจากไปที่โชว์รูม / หลังจากได้รับคำอธิบายจากพนักงานขาย" at bounding box center [302, 188] width 235 height 23
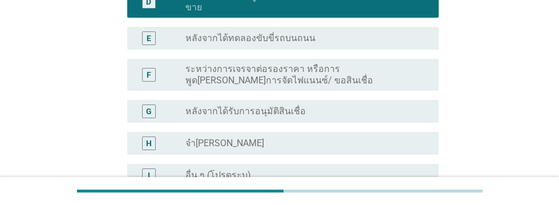
scroll to position [359, 0]
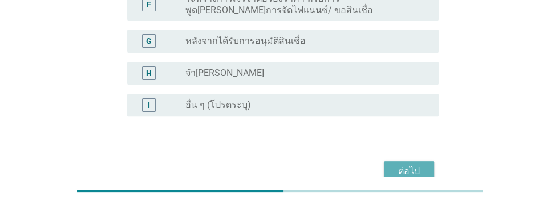
click at [410, 164] on div "ต่อไป" at bounding box center [409, 171] width 32 height 14
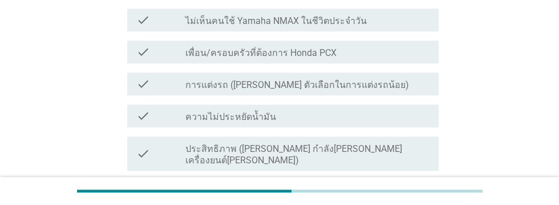
scroll to position [543, 0]
click at [333, 184] on div "check_box_outline_blank รีวิวไม่เยอะพอ" at bounding box center [307, 191] width 244 height 14
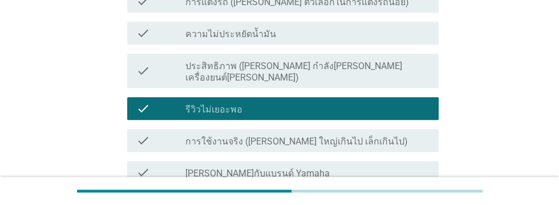
scroll to position [631, 0]
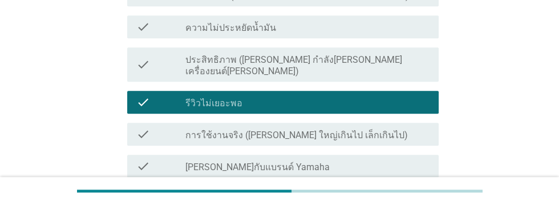
click at [371, 191] on div "check_box_outline_blank ดีไซน์ ([PERSON_NAME] รูปลักษณ์/ความสะดวกสบาย)" at bounding box center [307, 198] width 244 height 14
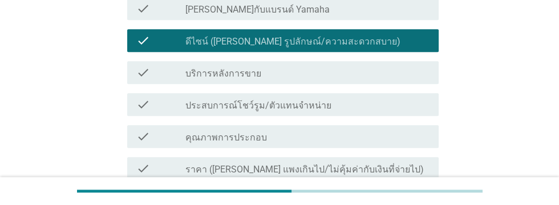
scroll to position [790, 0]
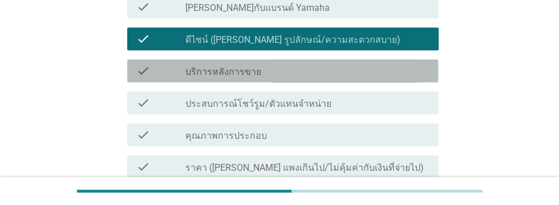
click at [355, 64] on div "check_box_outline_blank บริการหลังการขาย" at bounding box center [307, 71] width 244 height 14
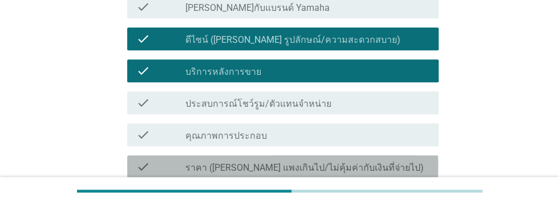
click at [399, 160] on div "check_box_outline_blank ราคา ([PERSON_NAME] แพงเกินไป/ไม่คุ้มค่ากับเงินที่จ่ายไ…" at bounding box center [307, 167] width 244 height 14
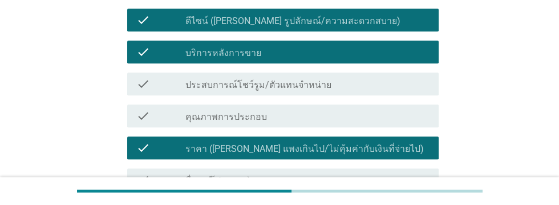
scroll to position [856, 0]
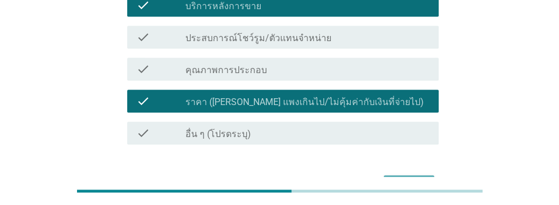
click at [413, 178] on div "ต่อไป" at bounding box center [409, 185] width 32 height 14
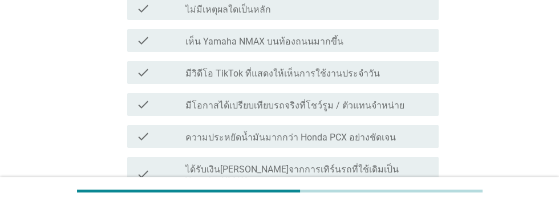
scroll to position [200, 0]
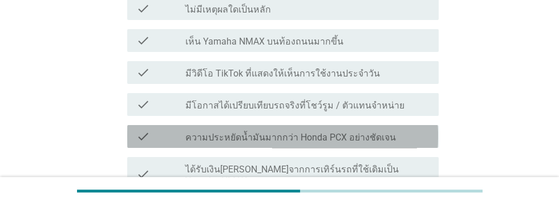
click at [397, 129] on div "check_box_outline_blank ความประหยัดน้ำมันมากกว่า Honda PCX อย่างชัดเจน" at bounding box center [307, 136] width 244 height 14
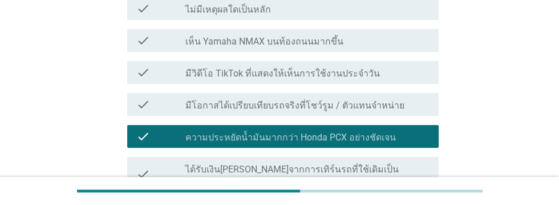
click at [383, 164] on label "ได้รับเงิน[PERSON_NAME]จากการเทิร์นรถที่ใช้เดิมเป็น Yamaha NMAX" at bounding box center [307, 175] width 244 height 23
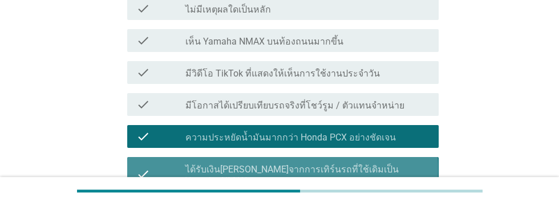
click at [384, 164] on label "ได้รับเงิน[PERSON_NAME]จากการเทิร์นรถที่ใช้เดิมเป็น Yamaha NMAX" at bounding box center [307, 175] width 244 height 23
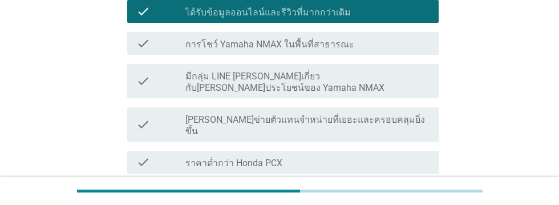
scroll to position [400, 0]
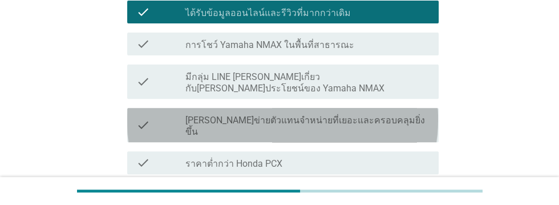
click at [371, 115] on label "[PERSON_NAME]ข่ายตัวแทนจําหน่ายที่เยอะและครอบคลุมยิ่งขึ้น" at bounding box center [307, 126] width 244 height 23
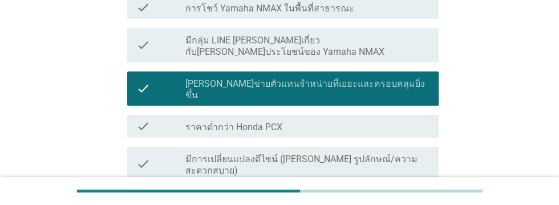
scroll to position [437, 0]
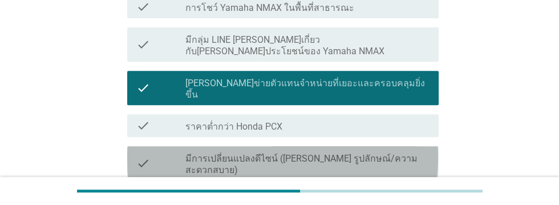
click at [406, 153] on label "มีการเปลี่ยนแปลงดีไซน์ ([PERSON_NAME] รูปลักษณ์/ความสะดวกสบาย)" at bounding box center [307, 164] width 244 height 23
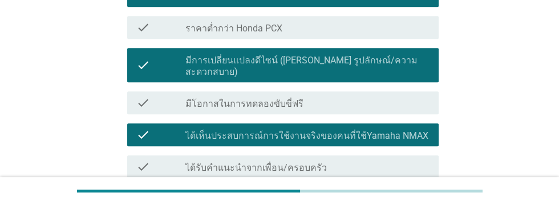
scroll to position [558, 0]
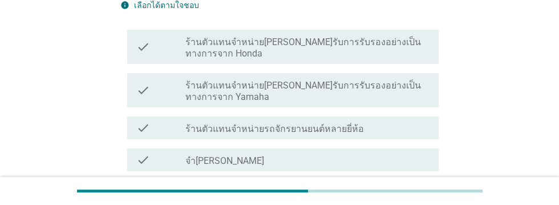
scroll to position [149, 0]
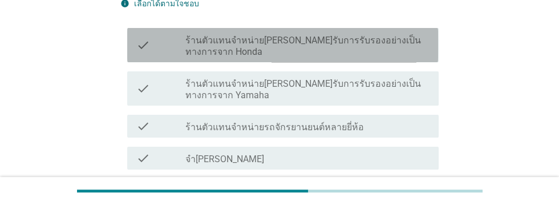
click at [241, 48] on label "ร้านตัวแทนจำหน่าย[PERSON_NAME]รับการรับรองอย่างเป็นทางการจาก Honda" at bounding box center [307, 46] width 244 height 23
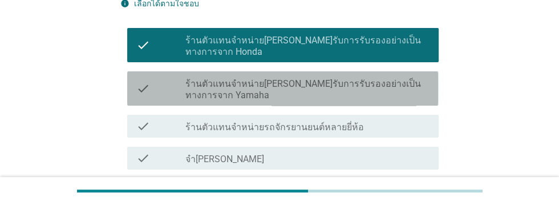
click at [252, 92] on label "ร้านตัวแทนจำหน่าย[PERSON_NAME]รับการรับรองอย่างเป็นทางการจาก Yamaha" at bounding box center [307, 89] width 244 height 23
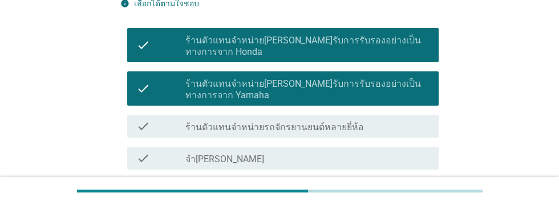
click at [271, 125] on label "ร้านตัวแทนจำหน่ายรถจักรยานยนต์หลายยี่ห้อ" at bounding box center [274, 126] width 178 height 11
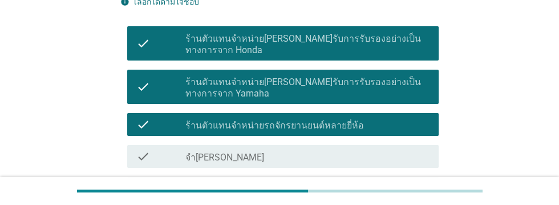
scroll to position [229, 0]
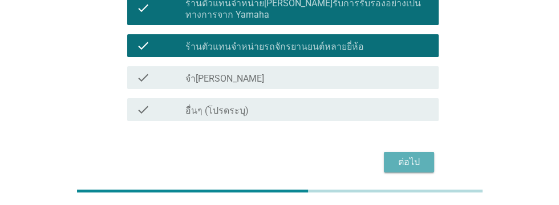
click at [413, 166] on div "ต่อไป" at bounding box center [409, 162] width 32 height 14
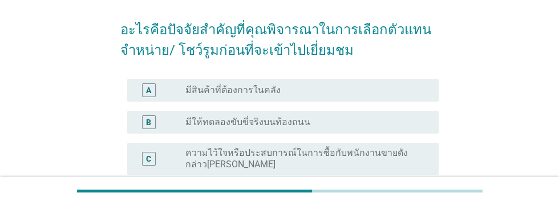
scroll to position [83, 0]
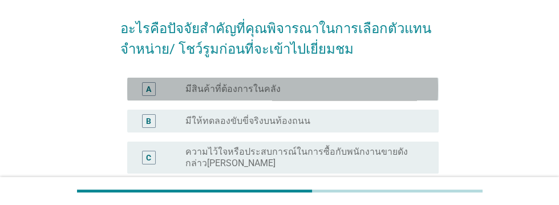
click at [366, 88] on div "radio_button_unchecked มีสินค้าที่ต้องการในคลัง" at bounding box center [302, 88] width 235 height 11
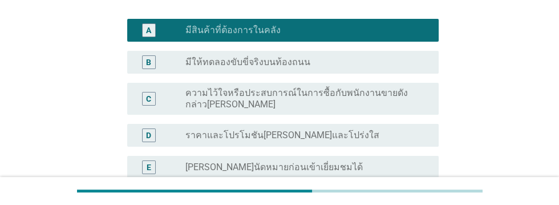
scroll to position [142, 0]
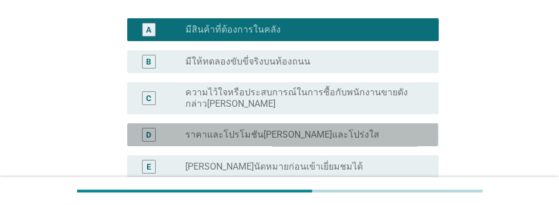
click at [375, 137] on div "radio_button_unchecked ราคาและโปรโมชัน[PERSON_NAME]และโปร่งใส" at bounding box center [302, 134] width 235 height 11
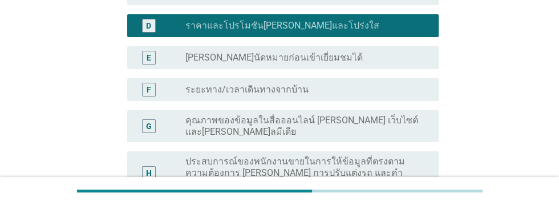
scroll to position [433, 0]
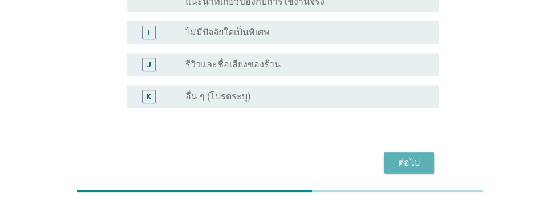
click at [410, 162] on div "ต่อไป" at bounding box center [409, 163] width 32 height 14
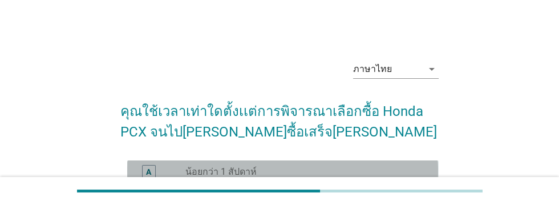
click at [324, 169] on div "radio_button_unchecked น้อยกว่า 1 สัปดาห์" at bounding box center [302, 171] width 235 height 11
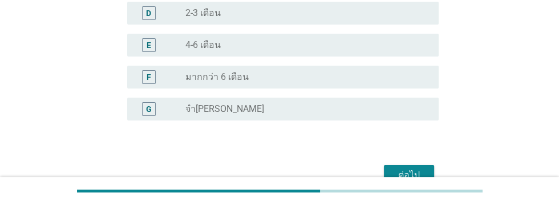
scroll to position [267, 0]
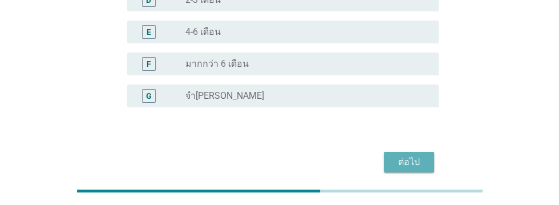
click at [412, 161] on div "ต่อไป" at bounding box center [409, 162] width 32 height 14
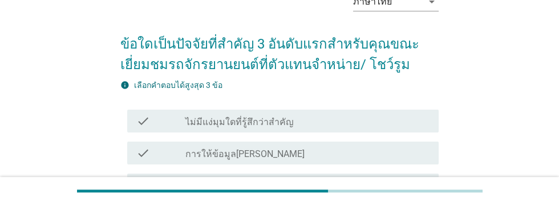
scroll to position [70, 0]
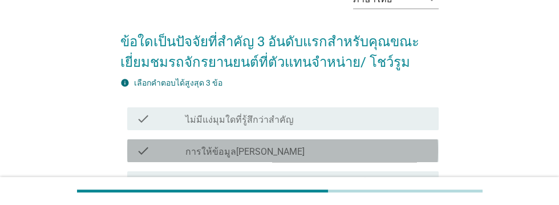
click at [324, 149] on div "check_box_outline_blank การให้ข้อมูล[PERSON_NAME]" at bounding box center [307, 151] width 244 height 14
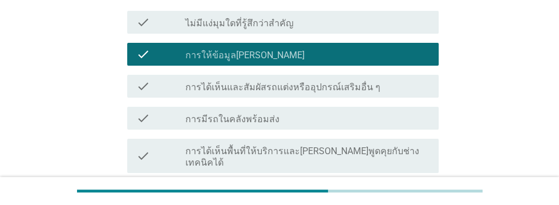
scroll to position [167, 0]
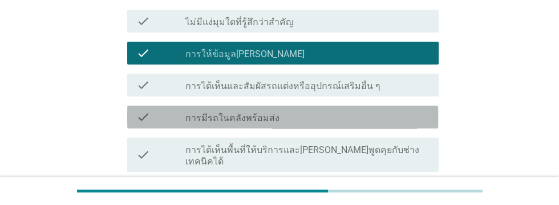
click at [344, 119] on div "check_box_outline_blank การมีรถในคลังพร้อมส่ง" at bounding box center [307, 117] width 244 height 14
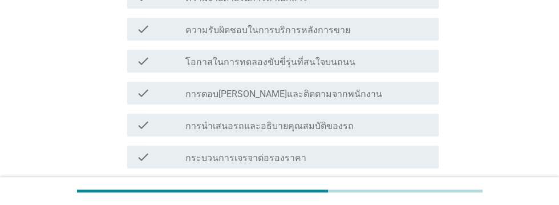
scroll to position [521, 0]
click at [363, 182] on div "check_box_outline_blank ระยะเวลาและขั้นตอนการส่งมอบรถ" at bounding box center [307, 189] width 244 height 14
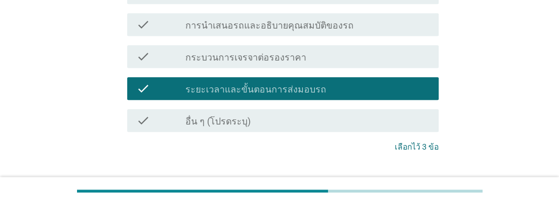
scroll to position [638, 0]
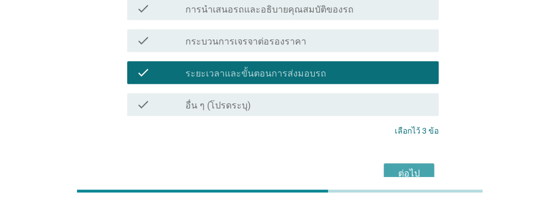
click at [413, 166] on div "ต่อไป" at bounding box center [409, 173] width 32 height 14
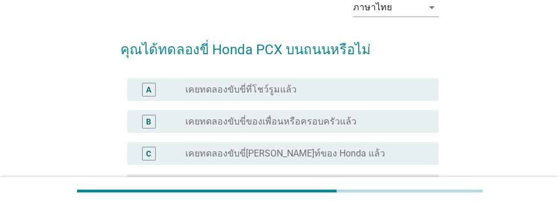
scroll to position [72, 0]
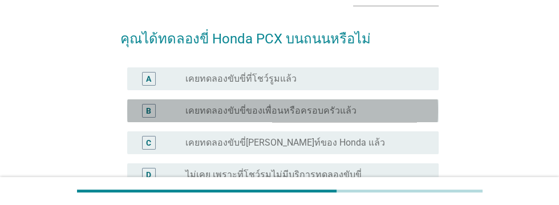
click at [364, 115] on div "radio_button_unchecked เคยทดลองขับขี่ของเพื่อนหรือครอบครัวแล้ว" at bounding box center [307, 111] width 244 height 14
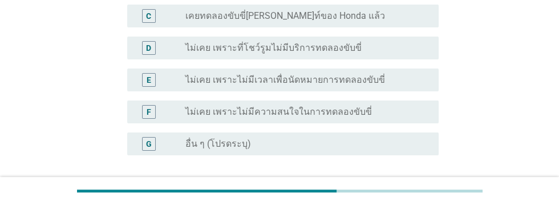
scroll to position [246, 0]
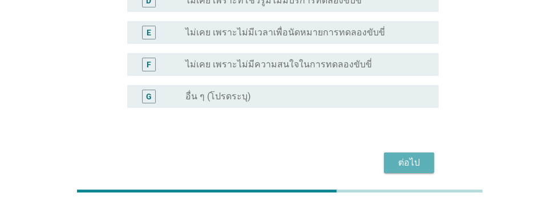
click at [416, 158] on div "ต่อไป" at bounding box center [409, 163] width 32 height 14
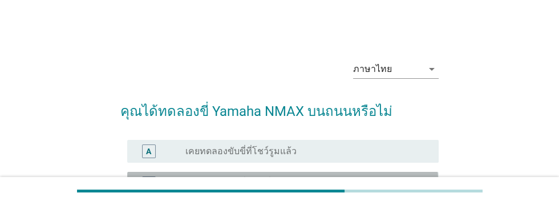
click at [377, 181] on div "radio_button_unchecked เคยทดลองขับขี่ของเพื่อนหรือครอบครัวแล้ว" at bounding box center [302, 182] width 235 height 11
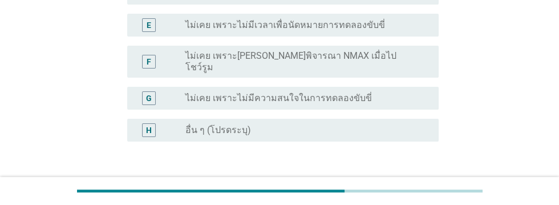
scroll to position [278, 0]
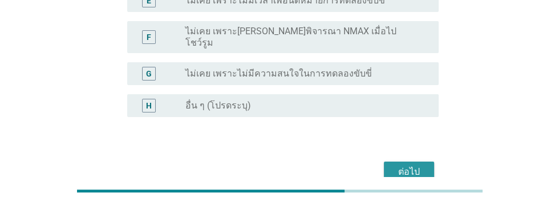
click at [414, 165] on div "ต่อไป" at bounding box center [409, 172] width 32 height 14
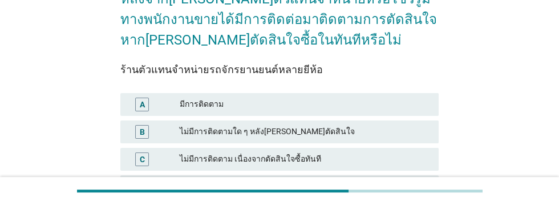
scroll to position [180, 0]
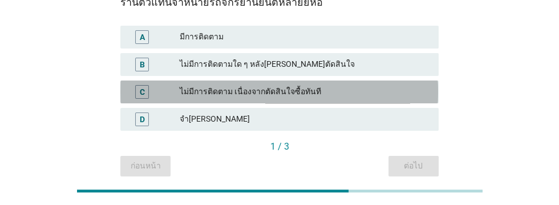
click at [351, 88] on div "ไม่มีการติดตาม เนื่องจากตัดสินใจซื้อทันที" at bounding box center [305, 92] width 250 height 14
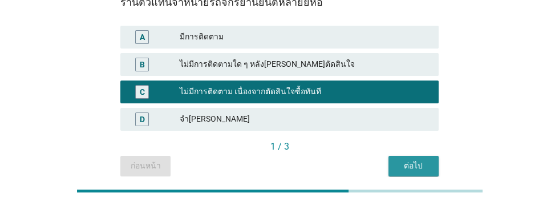
click at [418, 160] on div "ต่อไป" at bounding box center [413, 166] width 32 height 12
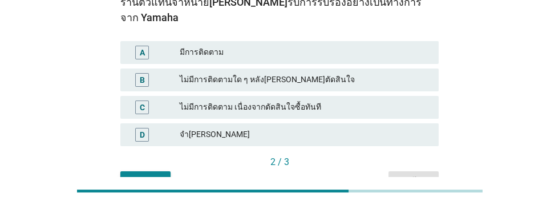
click at [332, 100] on div "ไม่มีการติดตาม เนื่องจากตัดสินใจซื้อทันที" at bounding box center [305, 107] width 250 height 14
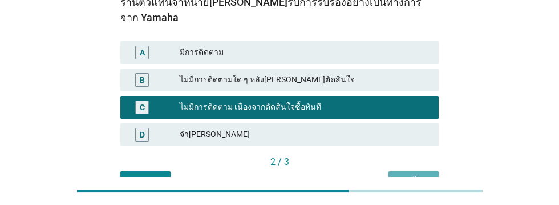
click at [416, 175] on div "ต่อไป" at bounding box center [413, 181] width 32 height 12
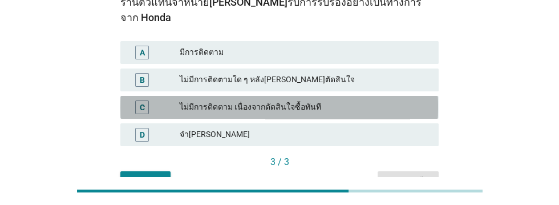
click at [336, 100] on div "ไม่มีการติดตาม เนื่องจากตัดสินใจซื้อทันที" at bounding box center [305, 107] width 250 height 14
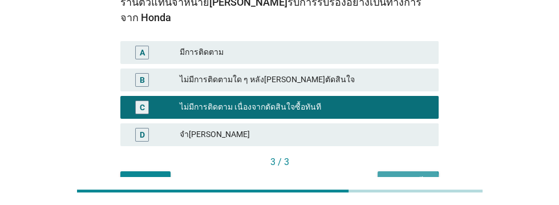
click at [415, 175] on div "คำถามต่อไป" at bounding box center [408, 181] width 43 height 12
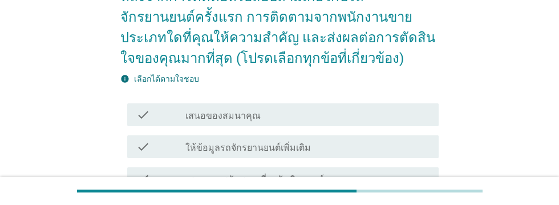
scroll to position [115, 0]
click at [364, 144] on div "check_box_outline_blank ให้ข้อมูลรถจักรยานยนต์เพิ่มเติม" at bounding box center [307, 146] width 244 height 14
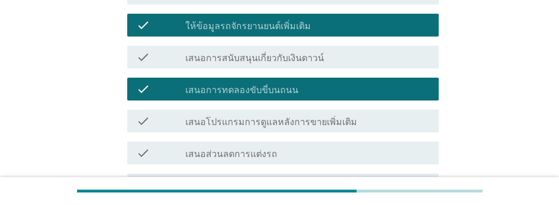
scroll to position [241, 0]
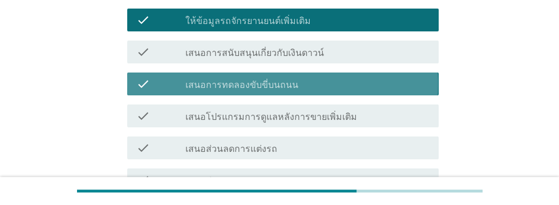
click at [351, 80] on div "check_box_outline_blank เสนอการทดลองขับขี่บนถนน" at bounding box center [307, 84] width 244 height 14
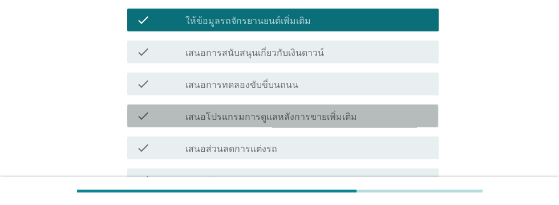
click at [373, 121] on div "check_box_outline_blank เสนอโปรแกรมการดูแลหลังการขายเพิ่มเติม" at bounding box center [307, 116] width 244 height 14
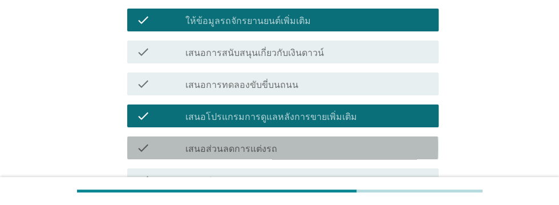
click at [331, 151] on div "check_box_outline_blank เสนอส่วนลดการแต่งรถ" at bounding box center [307, 148] width 244 height 14
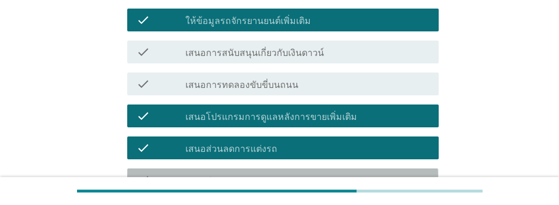
click at [329, 182] on div "check_box_outline_blank เสนอส่วนลดรถ" at bounding box center [307, 180] width 244 height 14
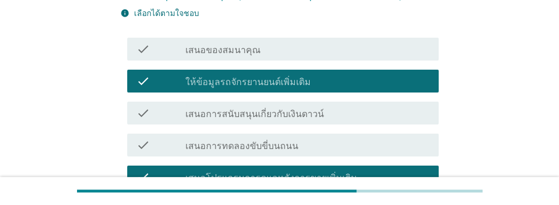
scroll to position [180, 0]
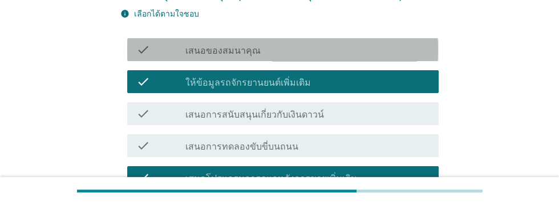
click at [330, 50] on div "check_box_outline_blank เสนอของสมนาคุณ" at bounding box center [307, 50] width 244 height 14
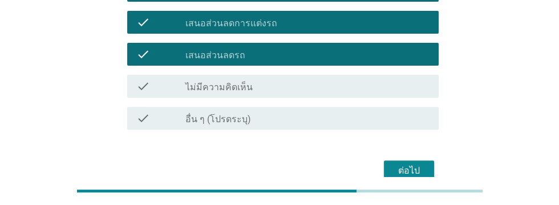
scroll to position [375, 0]
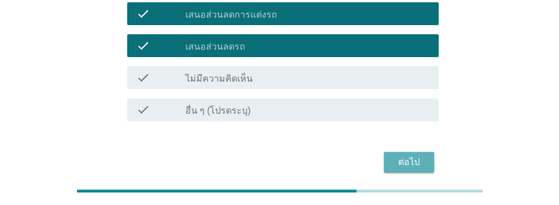
click at [401, 169] on button "ต่อไป" at bounding box center [409, 162] width 50 height 21
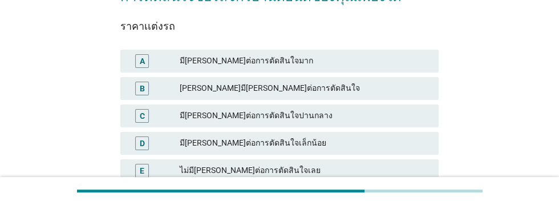
scroll to position [135, 0]
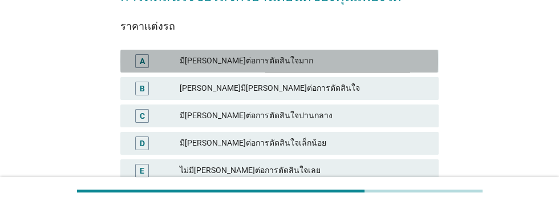
click at [335, 64] on div "มี[PERSON_NAME]ต่อการตัดสินใจมาก" at bounding box center [305, 61] width 250 height 14
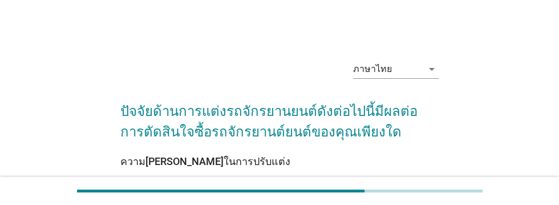
click at [139, 202] on div "A" at bounding box center [142, 196] width 14 height 14
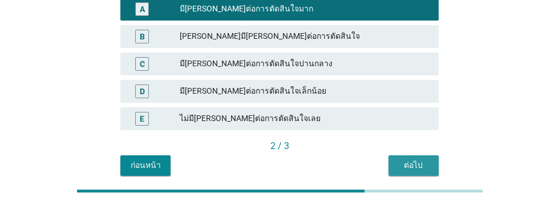
click at [414, 169] on div "ต่อไป" at bounding box center [413, 165] width 32 height 12
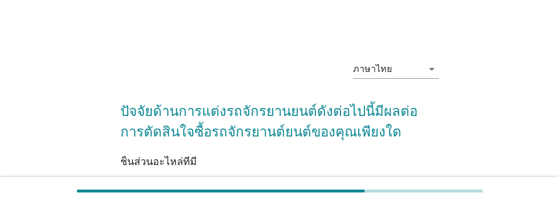
click at [143, 195] on div "A" at bounding box center [142, 196] width 5 height 12
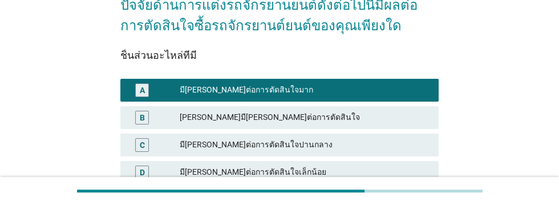
scroll to position [187, 0]
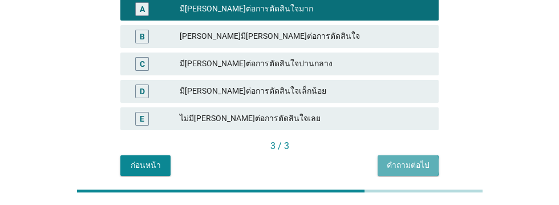
click at [415, 166] on div "คำถามต่อไป" at bounding box center [408, 165] width 43 height 12
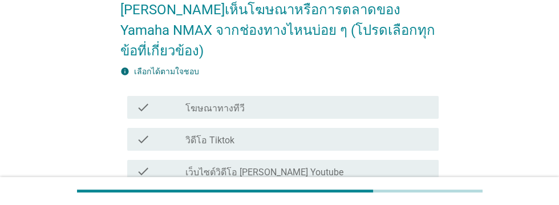
scroll to position [108, 0]
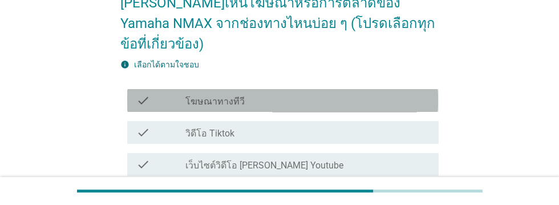
click at [277, 93] on div "check_box_outline_blank โฆษณาทางทีวี" at bounding box center [307, 100] width 244 height 14
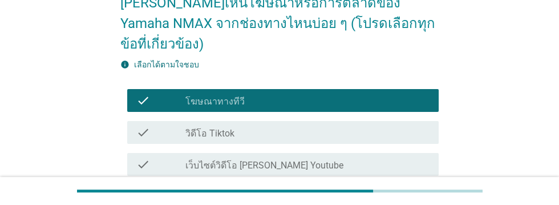
click at [275, 125] on div "check_box_outline_blank วิดีโอ Tiktok" at bounding box center [307, 132] width 244 height 14
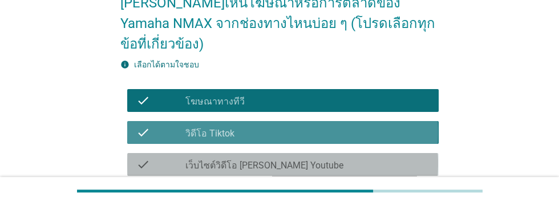
click at [283, 160] on label "เว็บไซต์วิดีโอ [PERSON_NAME] Youtube" at bounding box center [264, 165] width 158 height 11
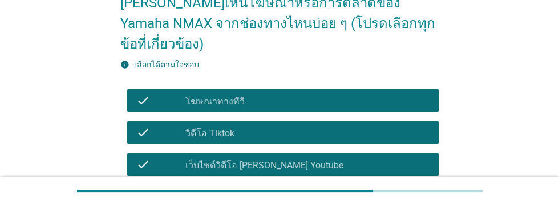
click at [368, 192] on label "[PERSON_NAME]ลมีเดีย [PERSON_NAME] Facebook, Instagram, Twitter" at bounding box center [307, 203] width 244 height 23
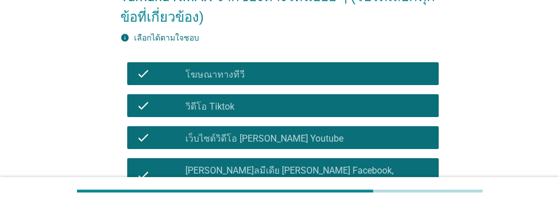
scroll to position [176, 0]
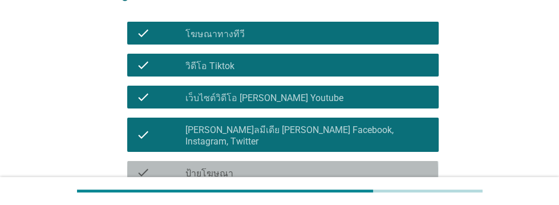
click at [348, 165] on div "check_box_outline_blank ป้ายโฆษณา" at bounding box center [307, 172] width 244 height 14
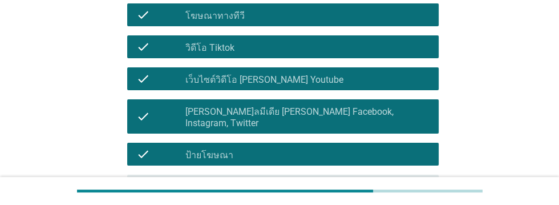
scroll to position [270, 0]
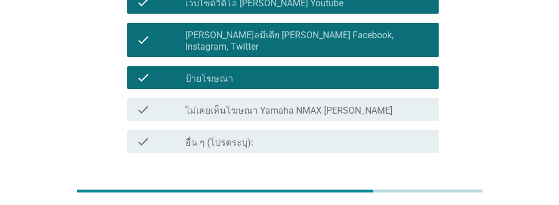
click at [406, 184] on button "ต่อไป" at bounding box center [409, 194] width 50 height 21
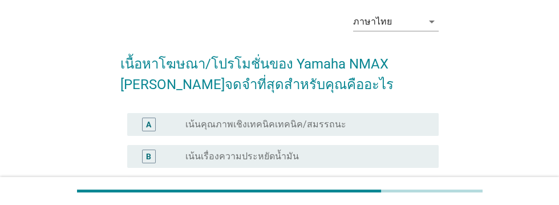
scroll to position [57, 0]
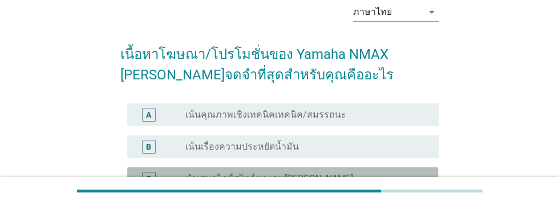
click at [350, 178] on div "radio_button_unchecked นำเสนอไลฟ์สไตล์ของคน[PERSON_NAME]" at bounding box center [302, 178] width 235 height 11
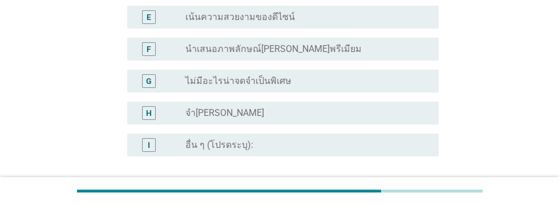
scroll to position [331, 0]
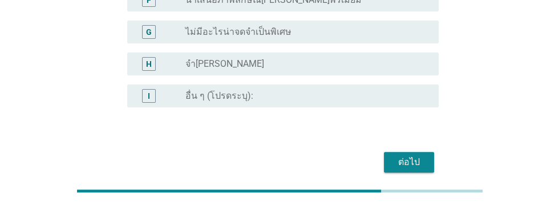
click at [408, 161] on div "ต่อไป" at bounding box center [409, 162] width 32 height 14
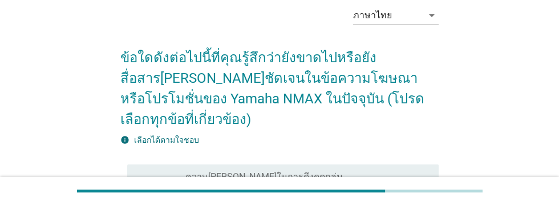
scroll to position [64, 0]
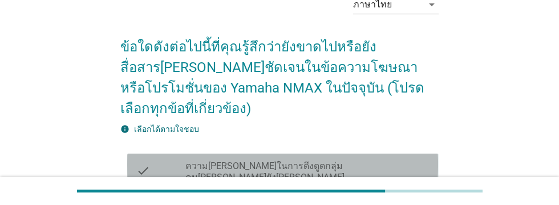
click at [408, 158] on div "check_box_outline_blank ความ[PERSON_NAME]ในการดึงดูดกลุ่มคน[PERSON_NAME]ยัง[PER…" at bounding box center [307, 170] width 244 height 25
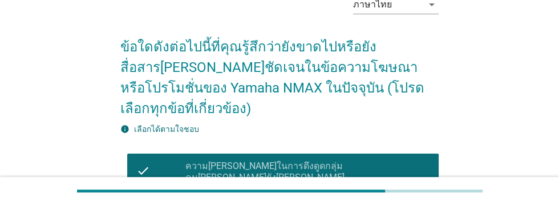
click at [388, 201] on div "check_box_outline_blank ควรสื่อสารจุดเด่นด้านดีไซน์ให้ชัดเจนขึ้น" at bounding box center [307, 208] width 244 height 14
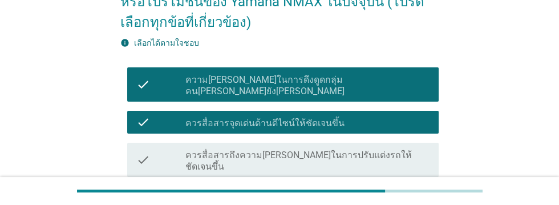
scroll to position [149, 0]
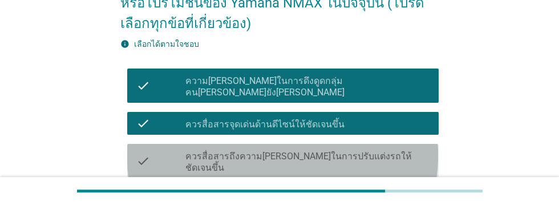
click at [400, 151] on label "ควรสื่อสารถึงความ[PERSON_NAME]ในการปรับแต่งรถให้ชัดเจนขึ้น" at bounding box center [307, 162] width 244 height 23
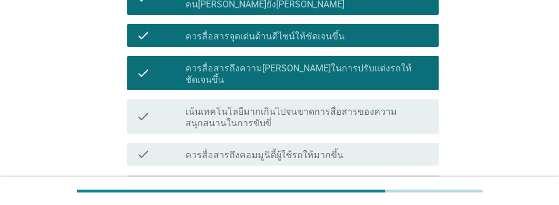
scroll to position [241, 0]
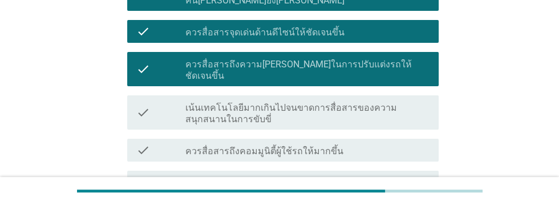
click at [377, 143] on div "check_box_outline_blank ควรสื่อสารถึงคอมมูนิตี้ผู้ใช้รถให้มากขึ้น" at bounding box center [307, 150] width 244 height 14
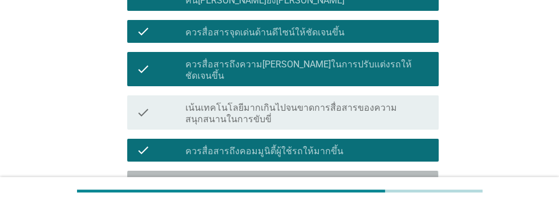
click at [388, 177] on label "ความน่าดึงดูดทางด้าน[PERSON_NAME]สัมผัสยังไม่ชัดเจน (เสียง/ความรู้สึก/ความภาคภู…" at bounding box center [307, 188] width 244 height 23
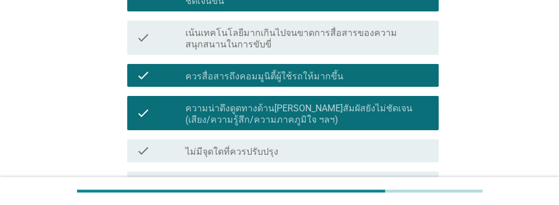
scroll to position [345, 0]
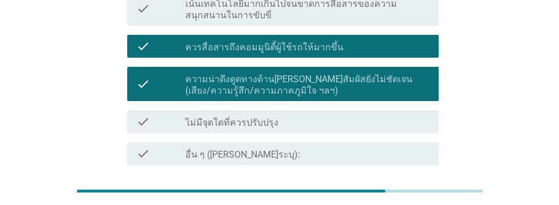
click at [417, 199] on div "ต่อไป" at bounding box center [409, 206] width 32 height 14
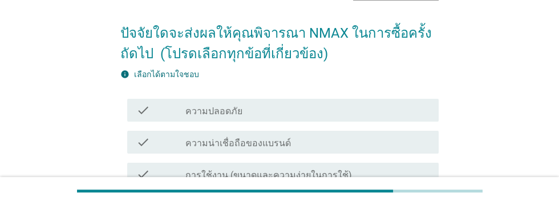
scroll to position [81, 0]
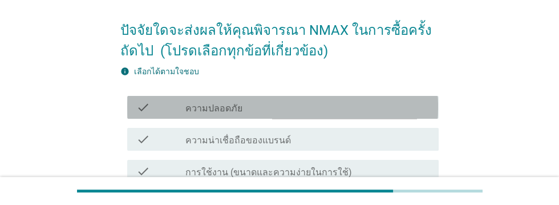
click at [310, 110] on div "check_box_outline_blank ความปลอดภัย" at bounding box center [307, 107] width 244 height 14
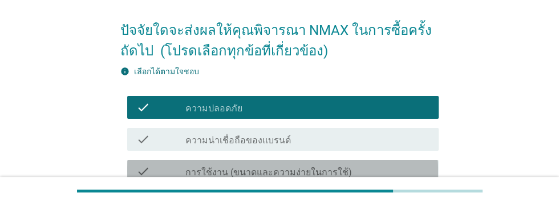
click at [386, 173] on div "check_box_outline_blank การใช้งาน (ขนาดและความง่ายในการใช้)" at bounding box center [307, 171] width 244 height 14
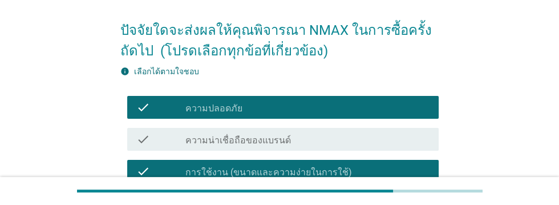
click at [393, 197] on div "check_box_outline_blank เครื่องยนต์" at bounding box center [307, 203] width 244 height 14
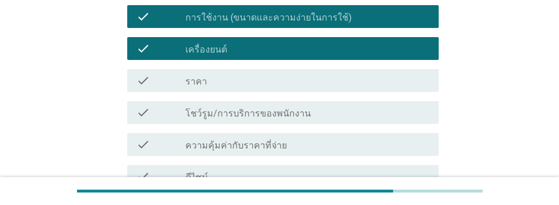
scroll to position [236, 0]
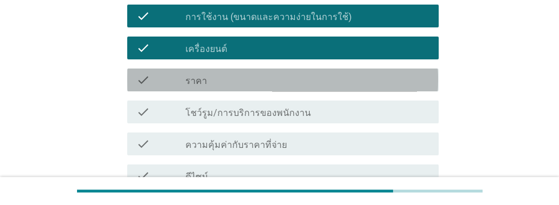
click at [352, 79] on div "check_box_outline_blank ราคา" at bounding box center [307, 80] width 244 height 14
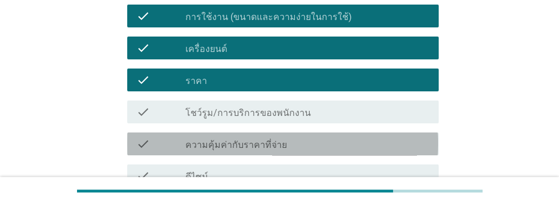
click at [327, 144] on div "check_box_outline_blank ความคุ้มค่ากับราคาที่จ่าย" at bounding box center [307, 144] width 244 height 14
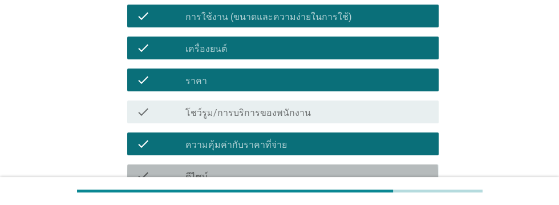
click at [316, 174] on div "check_box_outline_blank ดีไซน์" at bounding box center [307, 176] width 244 height 14
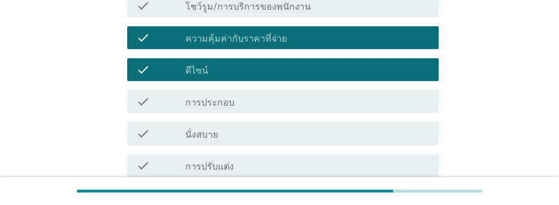
scroll to position [356, 0]
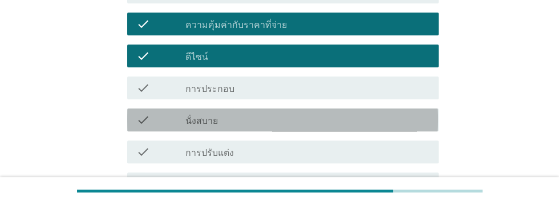
click at [297, 123] on div "check_box_outline_blank นั่งสบาย" at bounding box center [307, 120] width 244 height 14
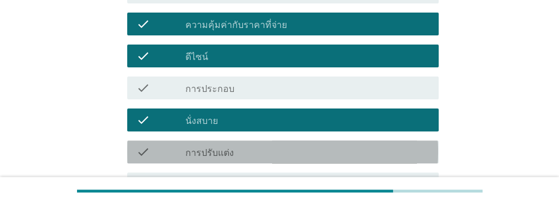
click at [305, 154] on div "check_box_outline_blank การปรับแต่ง" at bounding box center [307, 152] width 244 height 14
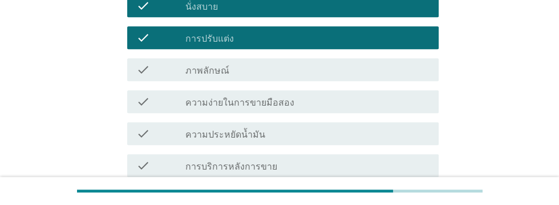
scroll to position [470, 0]
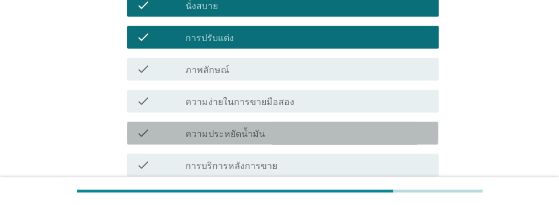
click at [308, 138] on div "check_box_outline_blank ความประหยัดน้ำมัน" at bounding box center [307, 133] width 244 height 14
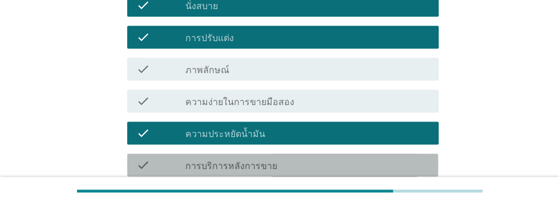
click at [307, 168] on div "check_box_outline_blank การบริการหลังการขาย" at bounding box center [307, 165] width 244 height 14
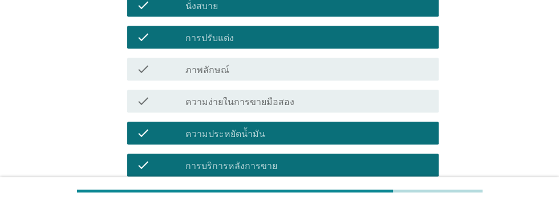
click at [313, 194] on div "check_box_outline_blank เทคโนโลยี" at bounding box center [307, 197] width 244 height 14
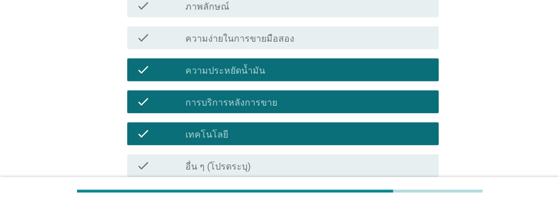
scroll to position [551, 0]
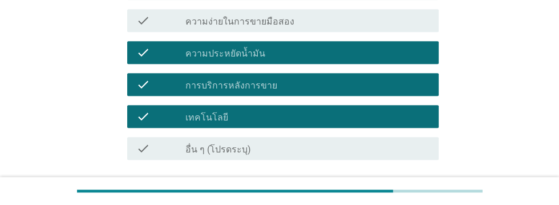
click at [415, 204] on div "ต่อไป" at bounding box center [409, 201] width 32 height 14
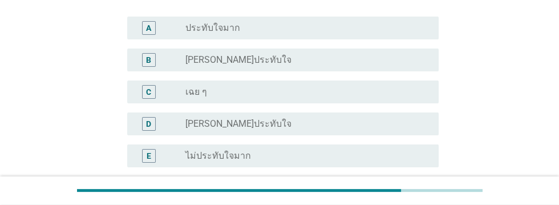
scroll to position [260, 0]
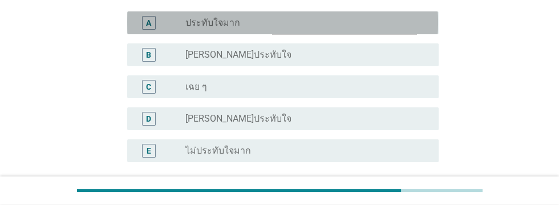
click at [150, 29] on div "A" at bounding box center [148, 23] width 5 height 12
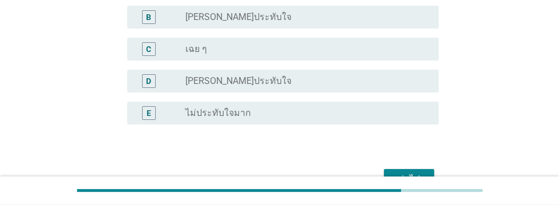
scroll to position [339, 0]
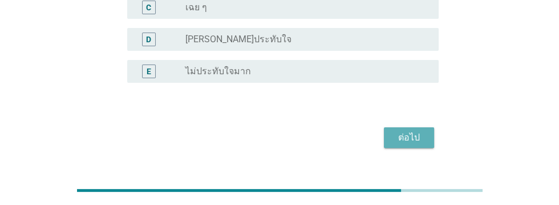
click at [413, 144] on div "ต่อไป" at bounding box center [409, 138] width 32 height 14
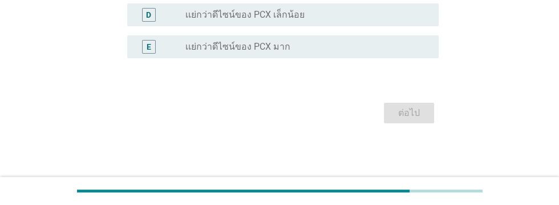
scroll to position [0, 0]
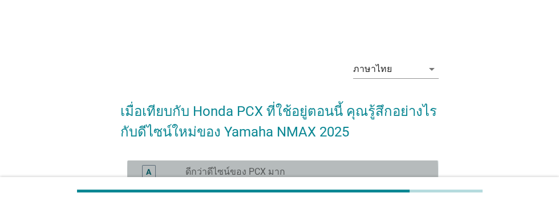
click at [149, 174] on div "A" at bounding box center [148, 171] width 5 height 12
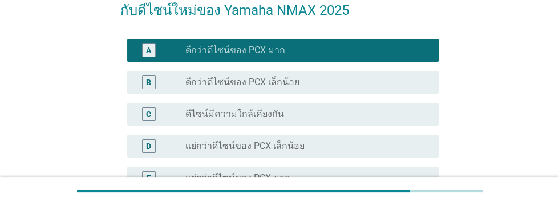
scroll to position [204, 0]
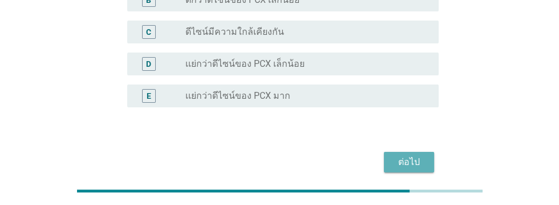
click at [415, 165] on div "ต่อไป" at bounding box center [409, 162] width 32 height 14
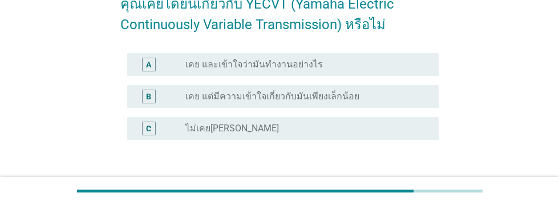
scroll to position [108, 0]
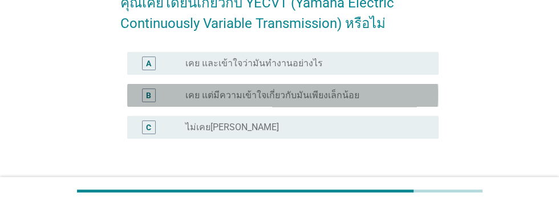
click at [140, 97] on div "B" at bounding box center [148, 95] width 25 height 14
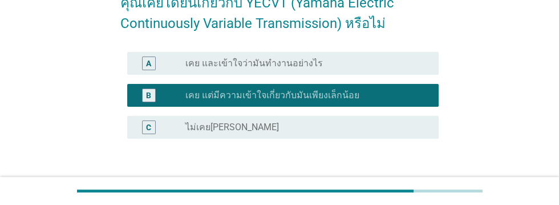
click at [413, 190] on div "ต่อไป" at bounding box center [409, 193] width 32 height 14
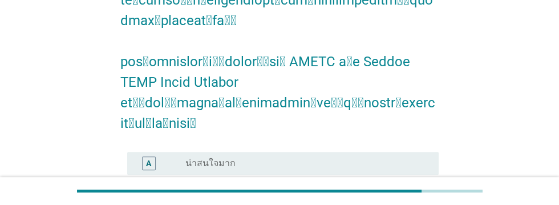
scroll to position [583, 0]
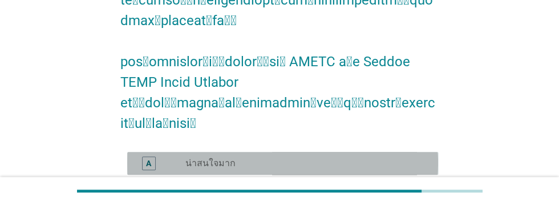
click at [148, 157] on div "A" at bounding box center [148, 163] width 5 height 12
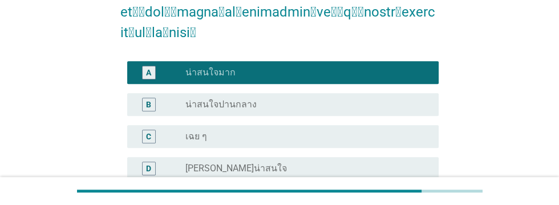
scroll to position [675, 0]
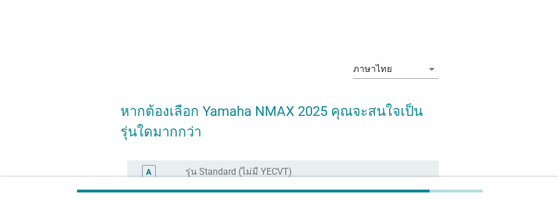
click at [141, 204] on div "B" at bounding box center [148, 204] width 25 height 14
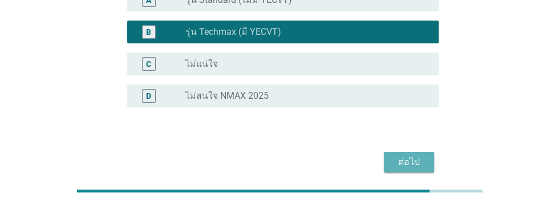
click at [412, 160] on div "ต่อไป" at bounding box center [409, 162] width 32 height 14
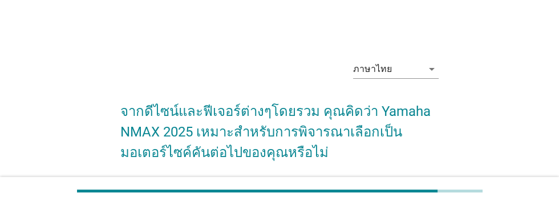
click at [145, 192] on div "A" at bounding box center [149, 192] width 14 height 14
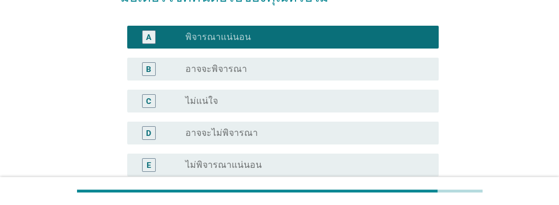
scroll to position [223, 0]
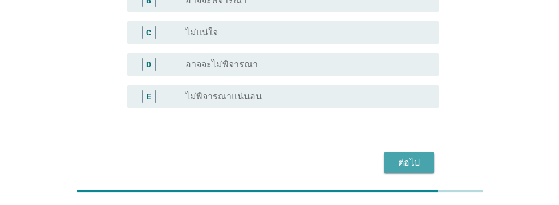
click at [414, 162] on div "ต่อไป" at bounding box center [409, 163] width 32 height 14
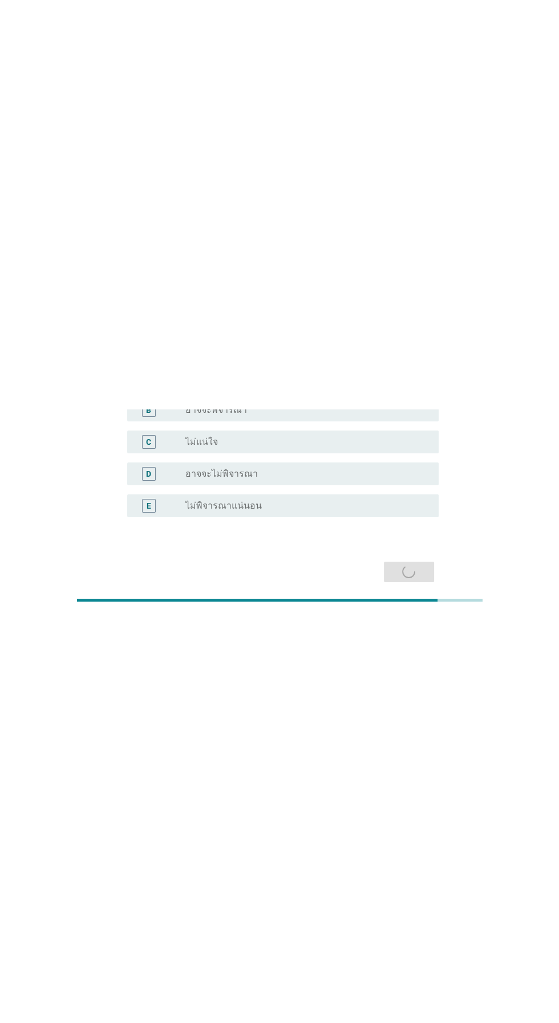
scroll to position [0, 0]
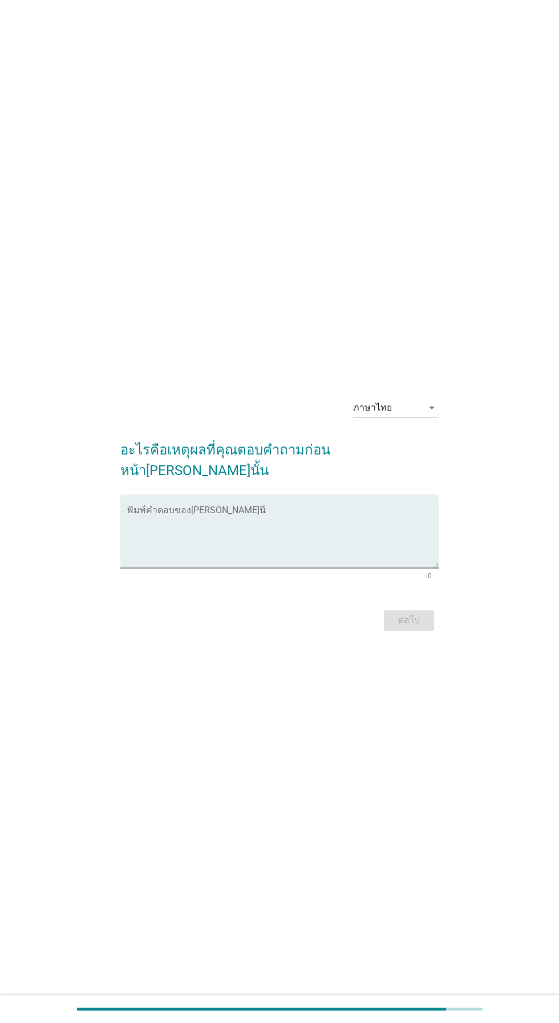
click at [148, 204] on textarea "พิมพ์คำตอบของคุณ ที่นี่" at bounding box center [282, 538] width 311 height 60
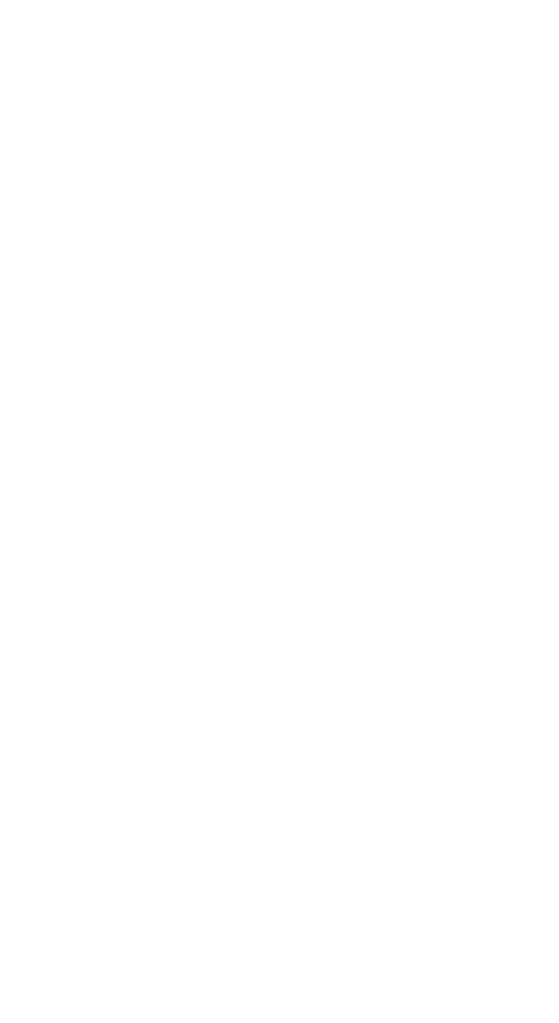
type textarea "ดีไซน์[PERSON_NAME]/ความปลอดภัย"
click at [403, 204] on div "ต่อไป" at bounding box center [409, 620] width 32 height 14
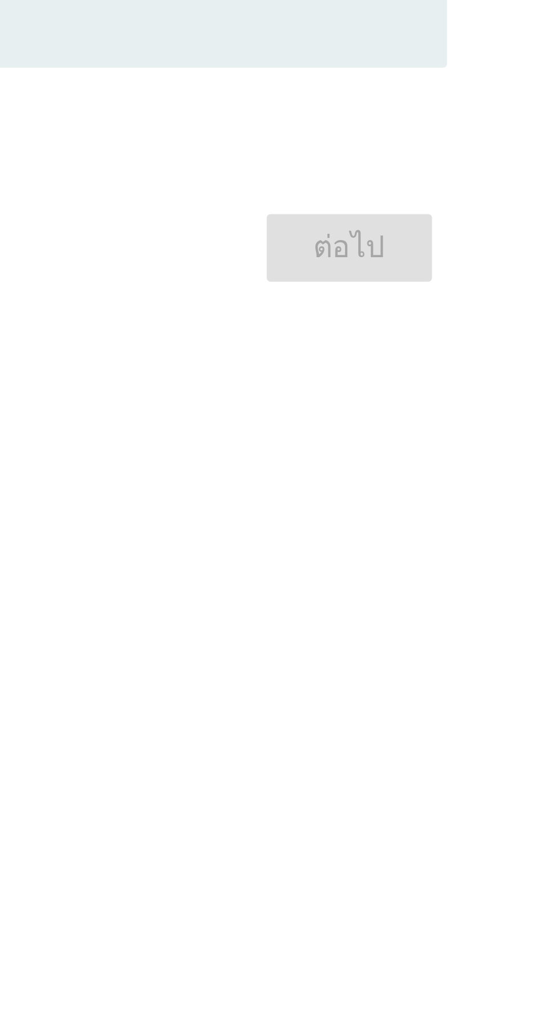
scroll to position [105, 0]
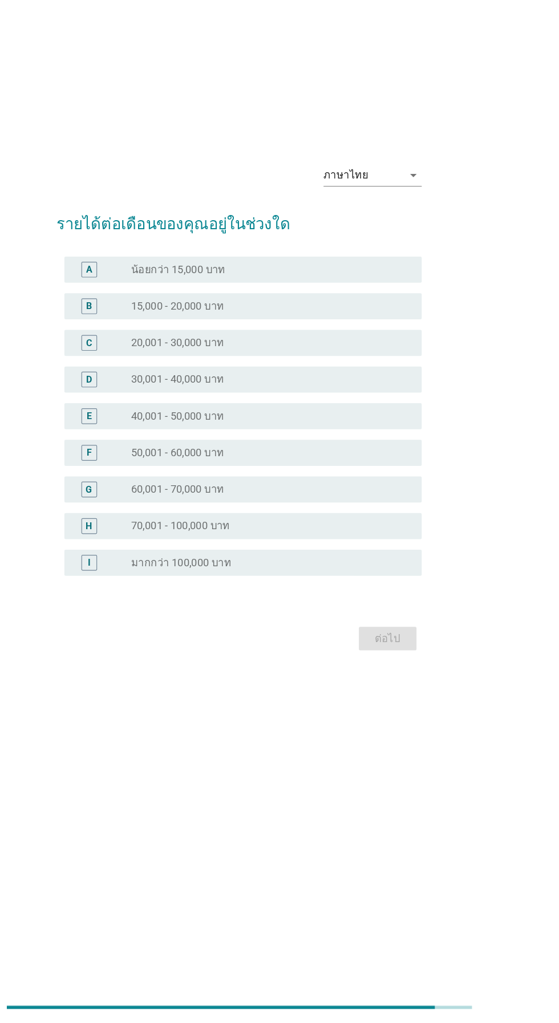
click at [309, 204] on div "radio_button_unchecked 20,001 - 30,000 บาท" at bounding box center [302, 429] width 235 height 11
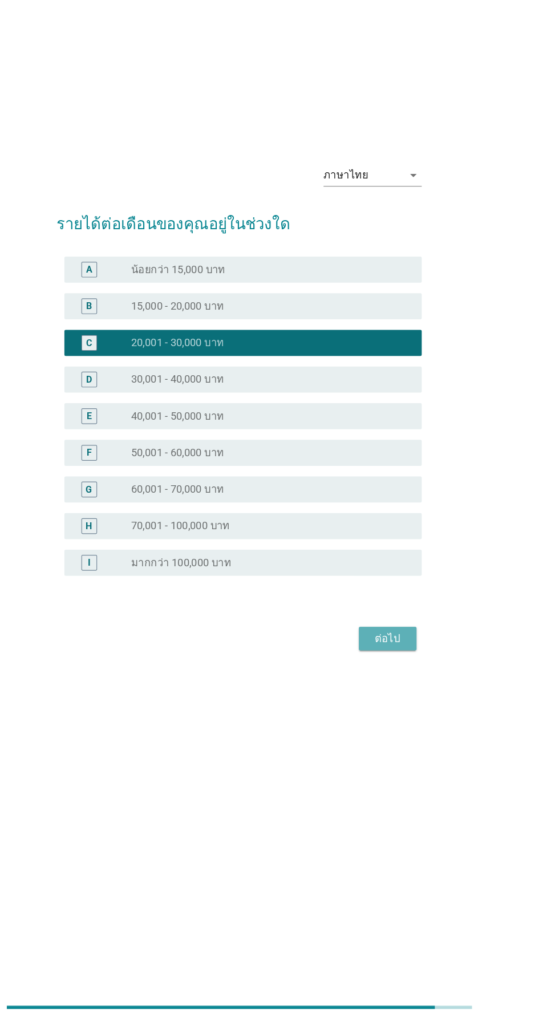
click at [410, 204] on div "ต่อไป" at bounding box center [409, 688] width 32 height 14
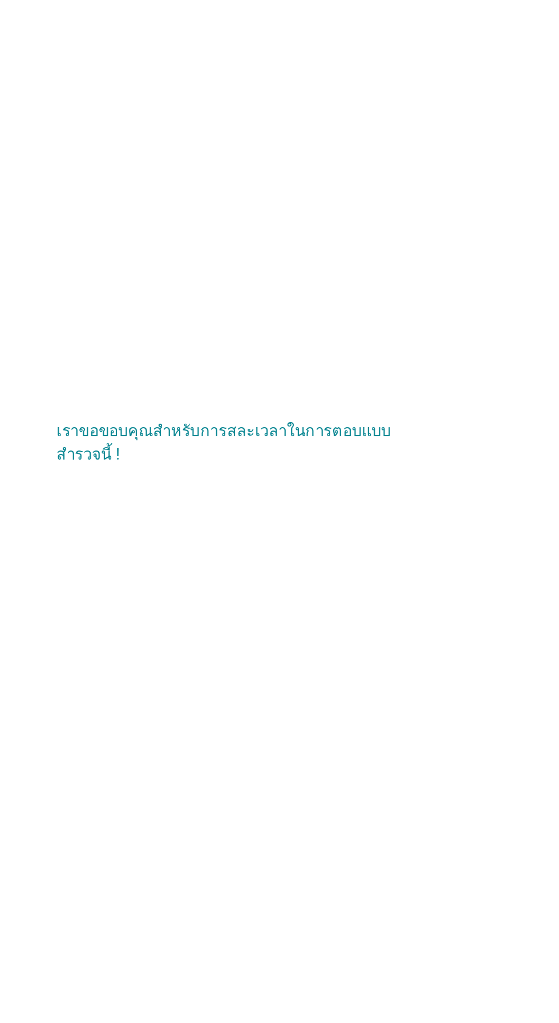
scroll to position [0, 0]
